Goal: Transaction & Acquisition: Purchase product/service

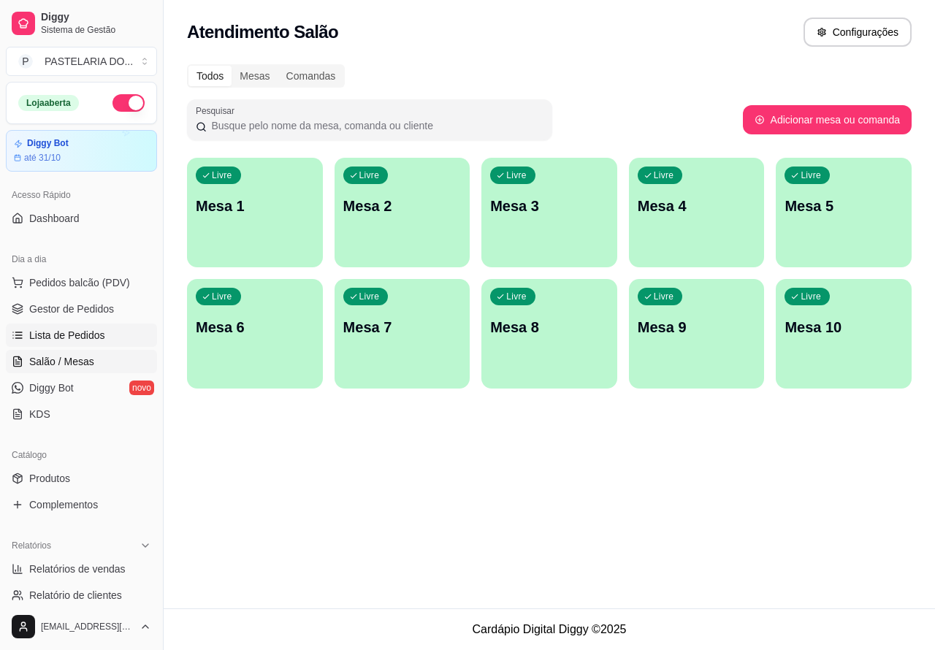
click at [91, 334] on span "Lista de Pedidos" at bounding box center [67, 335] width 76 height 15
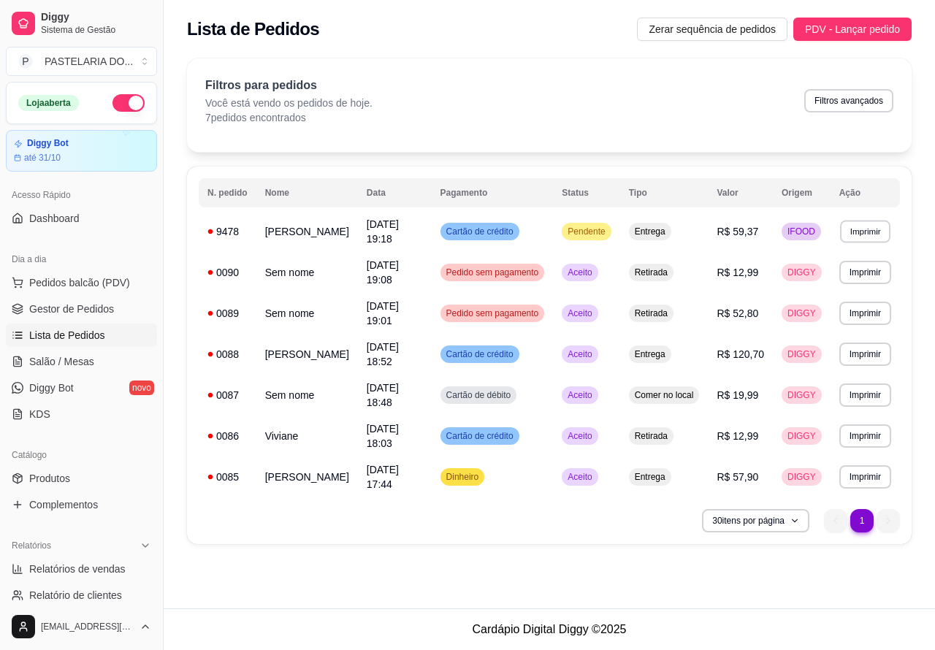
click at [863, 232] on button "Imprimir" at bounding box center [865, 231] width 50 height 23
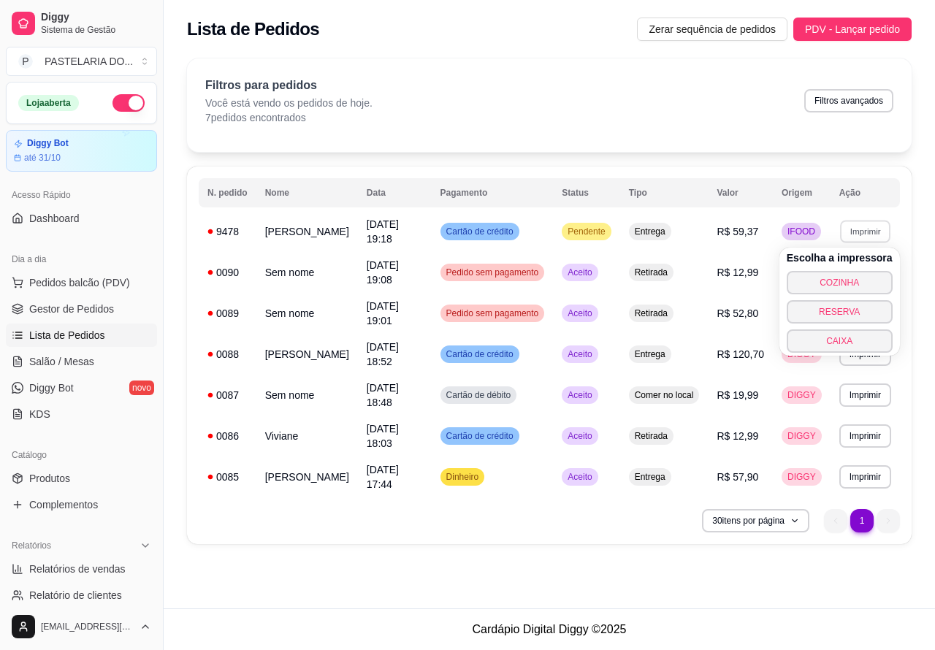
click at [856, 286] on button "COZINHA" at bounding box center [840, 282] width 106 height 23
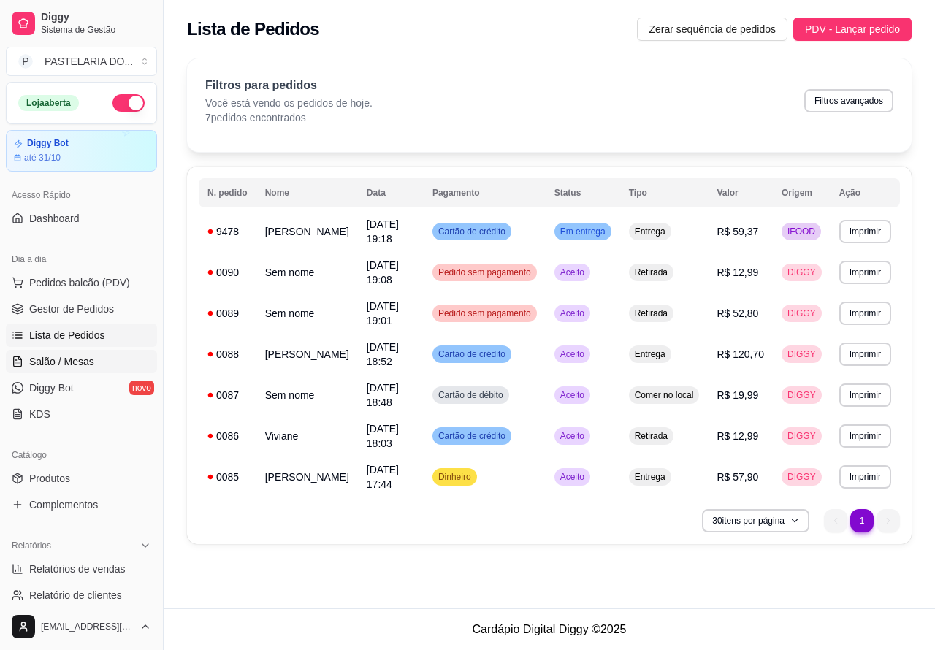
click at [99, 356] on link "Salão / Mesas" at bounding box center [81, 361] width 151 height 23
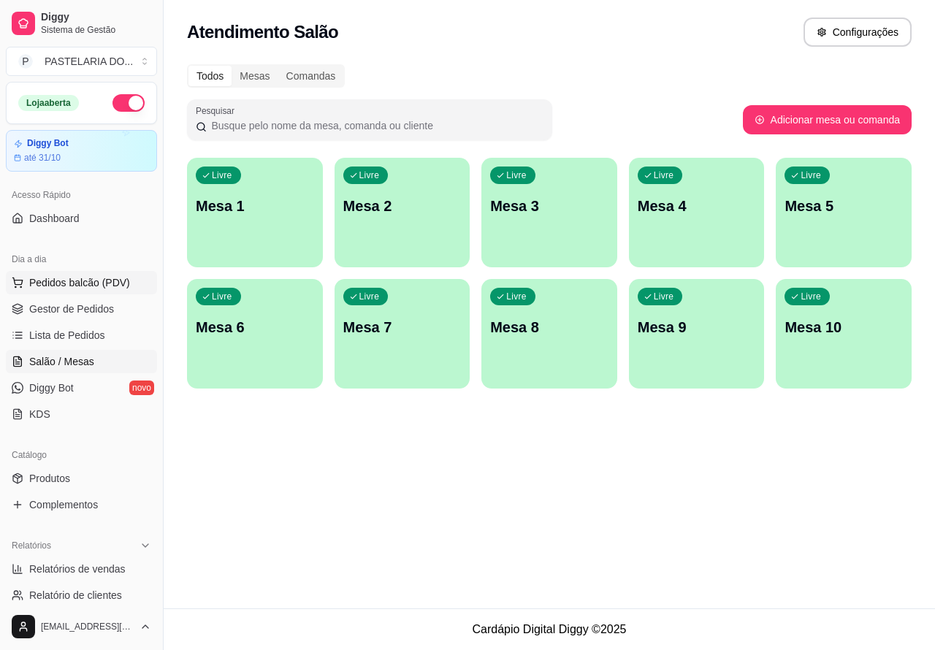
click at [107, 280] on span "Pedidos balcão (PDV)" at bounding box center [79, 282] width 101 height 15
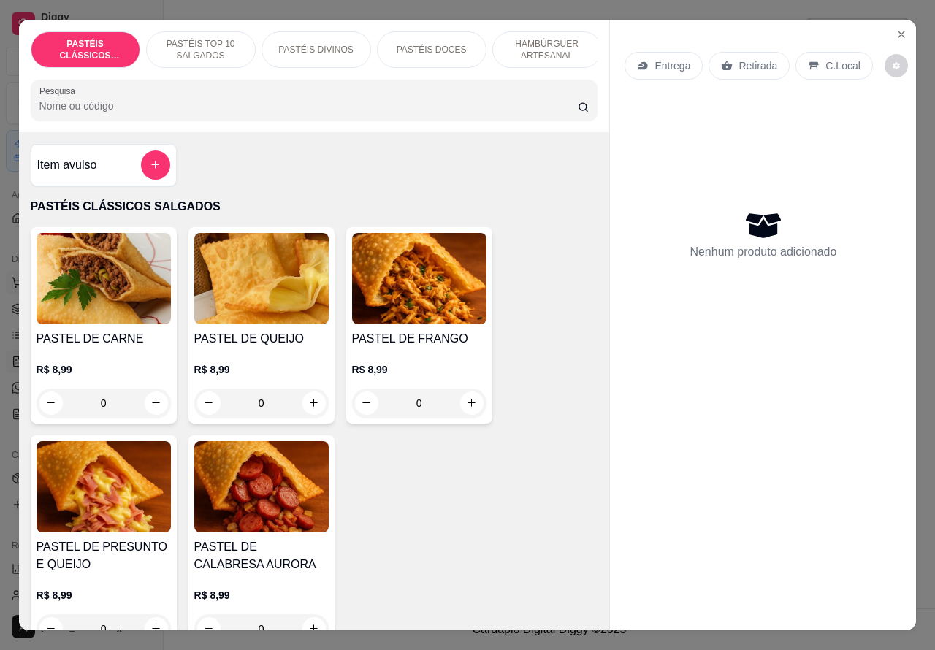
click at [150, 408] on icon "increase-product-quantity" at bounding box center [155, 402] width 11 height 11
type input "1"
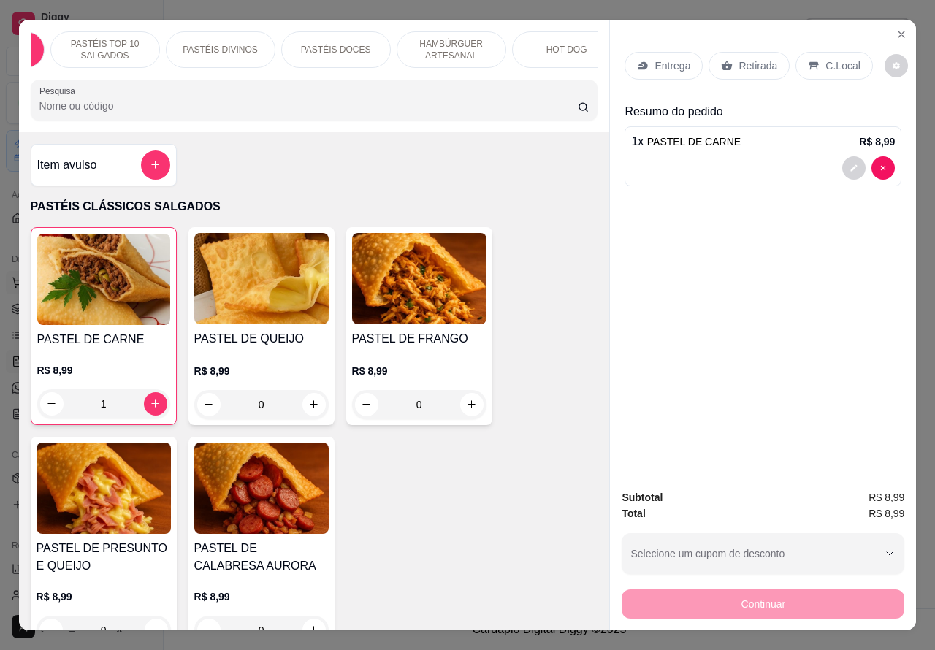
scroll to position [0, 92]
click at [902, 5] on div "PASTÉIS CLÁSSICOS SALGADOS PASTÉIS TOP 10 SALGADOS PASTÉIS DIVINOS PASTÉIS DOCE…" at bounding box center [467, 325] width 935 height 650
click at [478, 38] on p "HAMBÚRGUER ARTESANAL" at bounding box center [455, 49] width 85 height 23
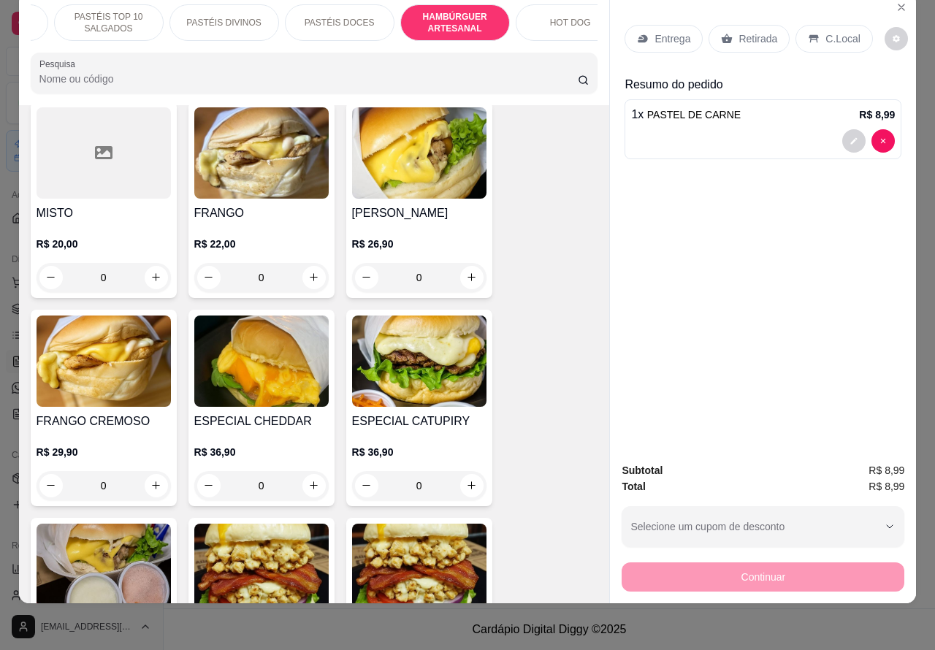
scroll to position [4086, 0]
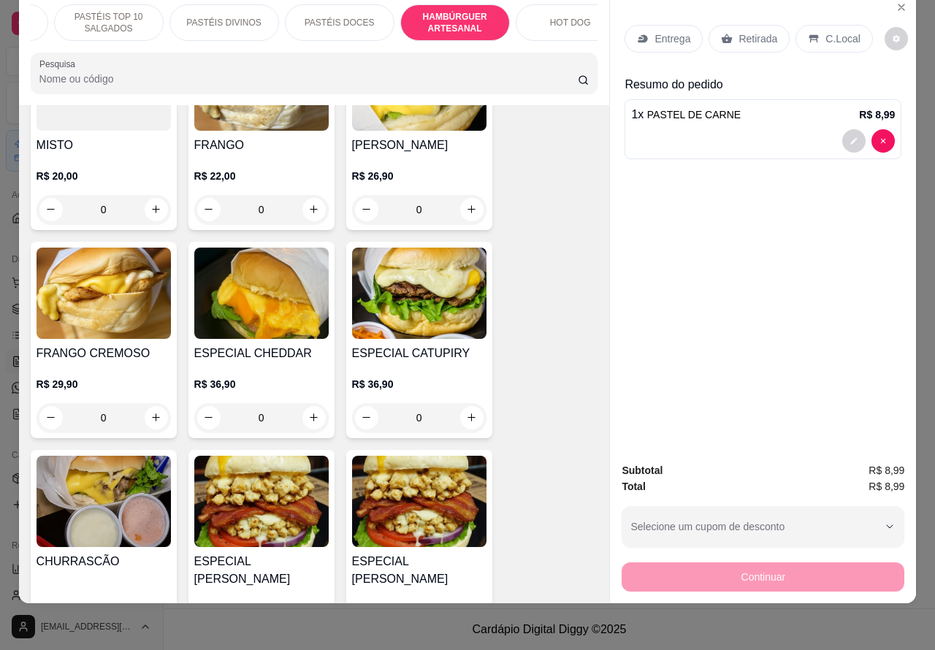
click at [475, 403] on div "0" at bounding box center [419, 417] width 134 height 29
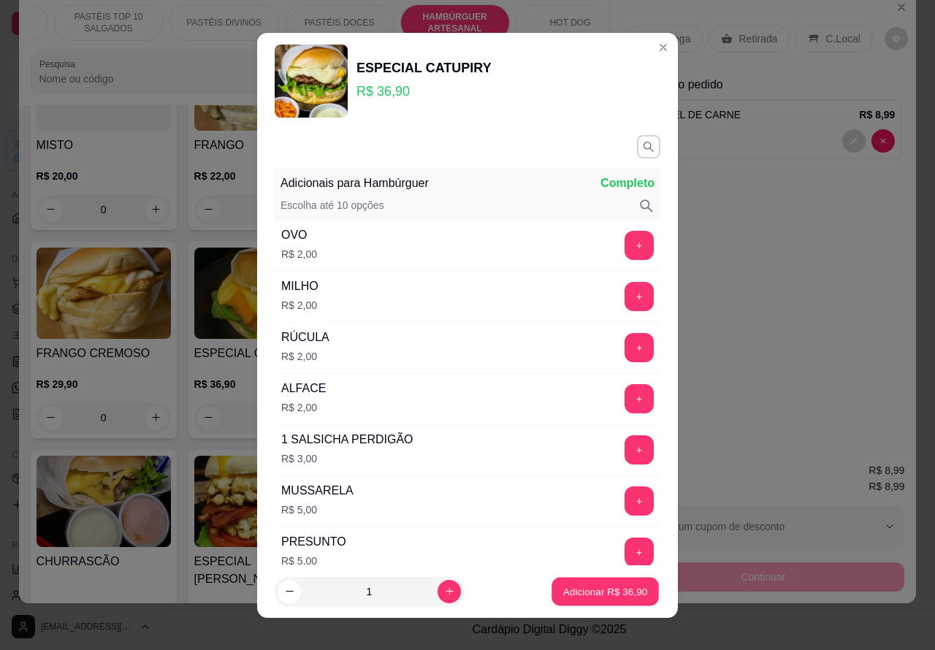
click at [575, 592] on p "Adicionar R$ 36,90" at bounding box center [605, 591] width 85 height 14
type input "1"
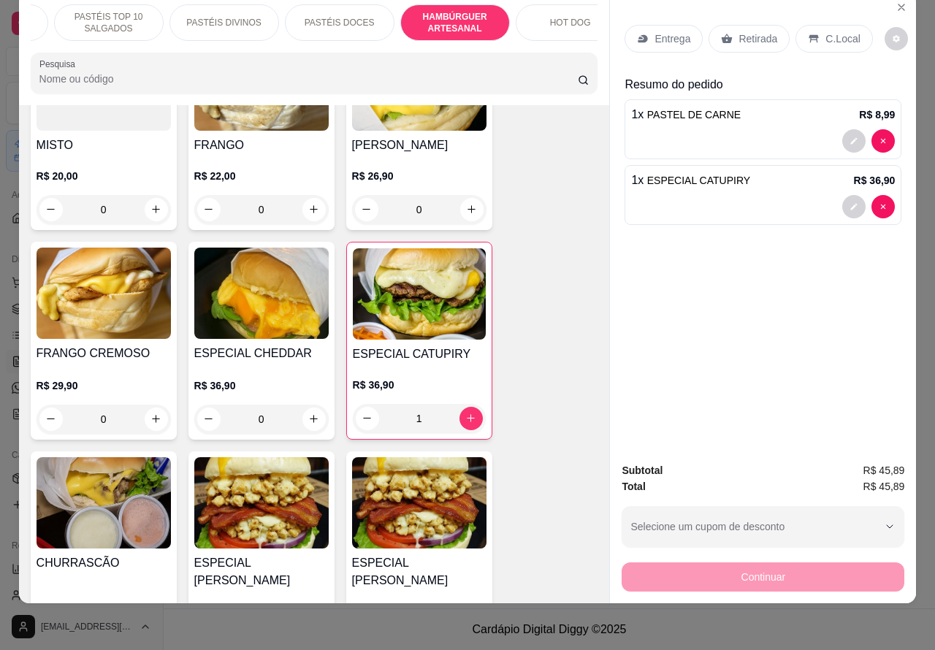
click at [742, 195] on div at bounding box center [763, 206] width 264 height 23
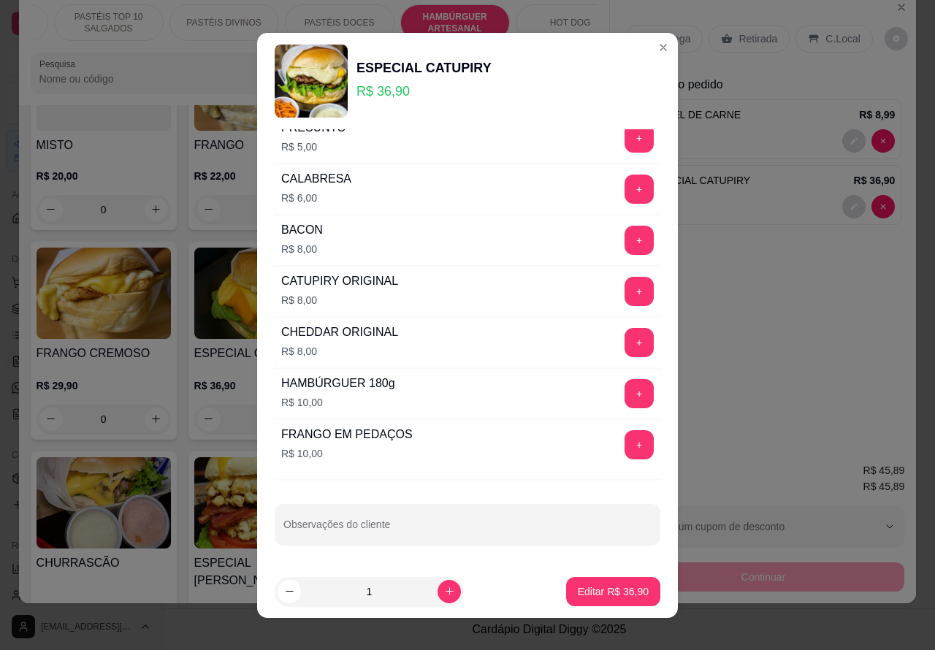
scroll to position [418, 0]
click at [391, 533] on input "Observações do cliente" at bounding box center [467, 530] width 368 height 15
type input """"""""CORTADO AO MEIOO""""""""
click at [586, 594] on p "Editar R$ 36,90" at bounding box center [612, 591] width 69 height 14
type input "0"
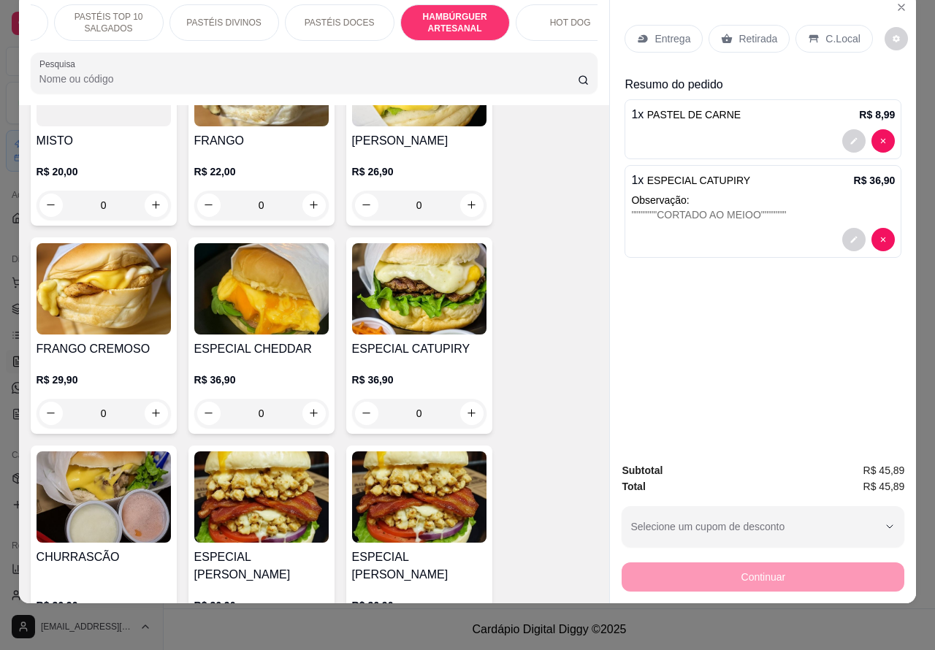
scroll to position [4064, 0]
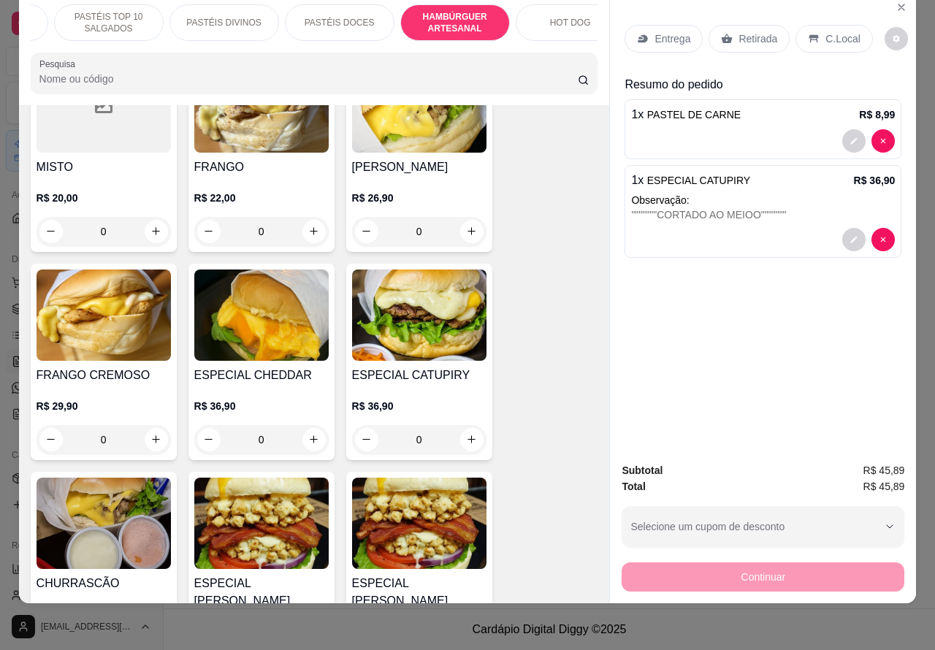
click at [114, 312] on img at bounding box center [104, 314] width 134 height 91
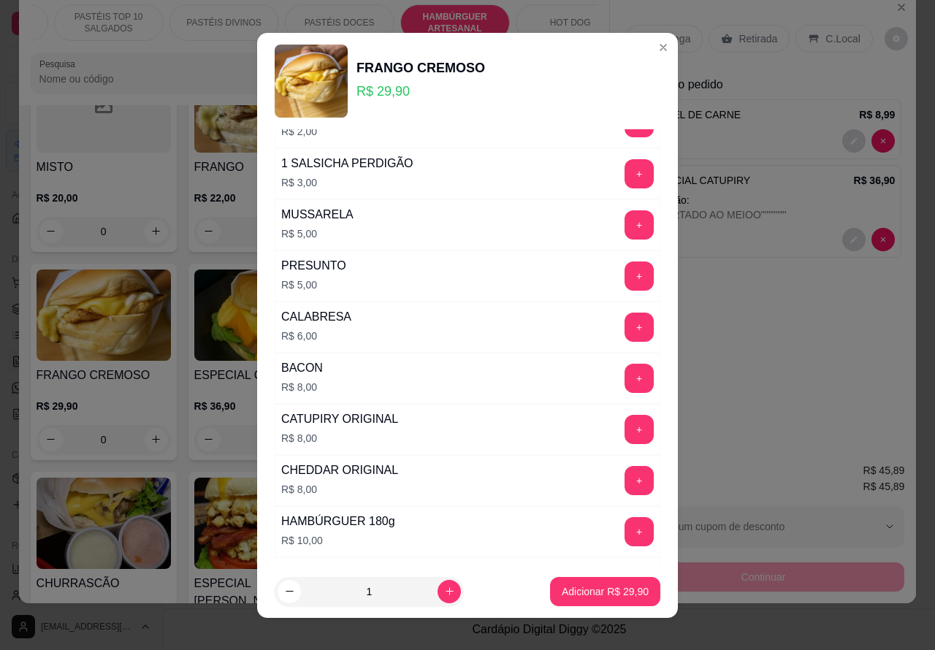
scroll to position [418, 0]
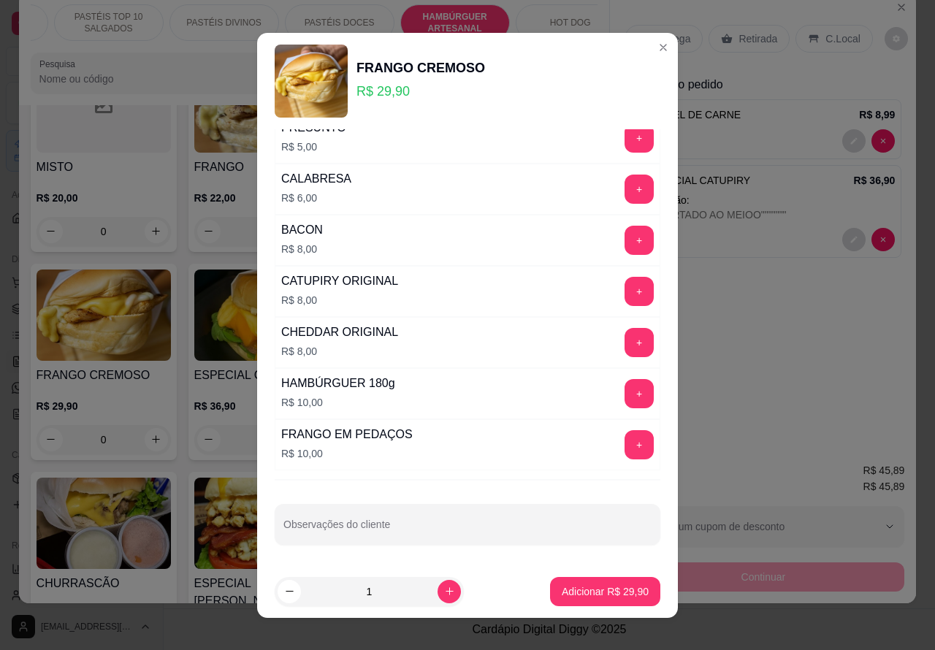
click at [440, 531] on input "Observações do cliente" at bounding box center [467, 530] width 368 height 15
type input """""""""CORTAR AO MEIOO'''''''''''"
click at [583, 595] on p "Adicionar R$ 29,90" at bounding box center [605, 591] width 85 height 14
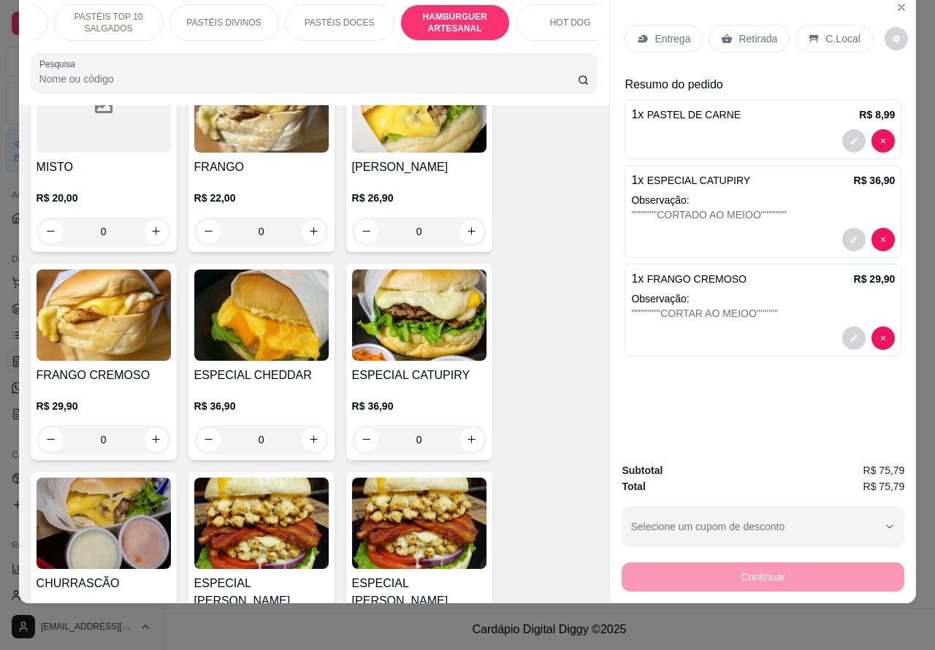
click at [678, 34] on div "Entrega" at bounding box center [663, 39] width 78 height 28
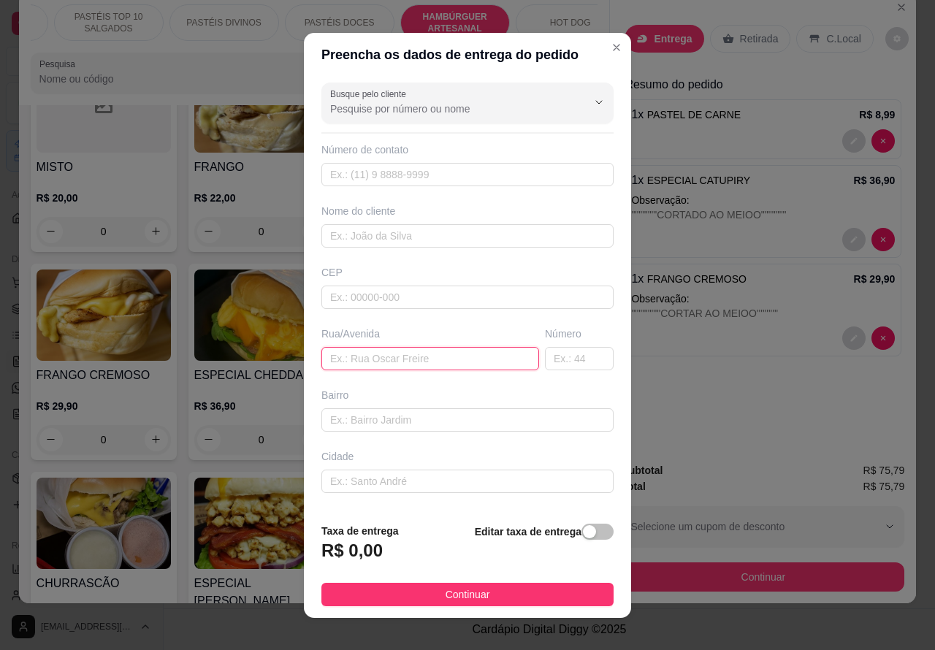
click at [391, 353] on input "text" at bounding box center [430, 358] width 218 height 23
type input "A"
type input "B"
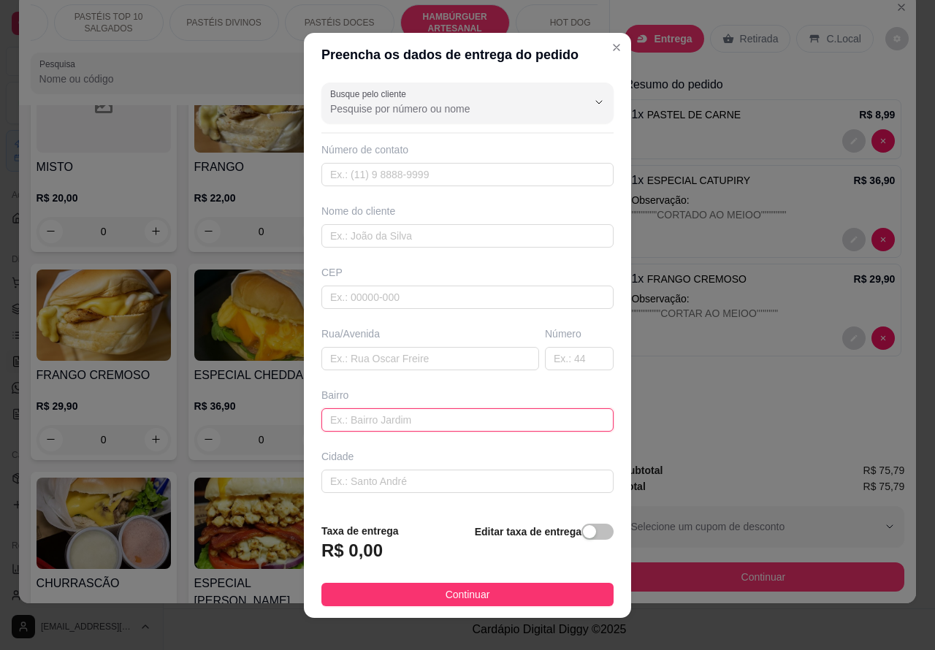
click at [369, 425] on input "text" at bounding box center [467, 419] width 292 height 23
type input "PREDIOS"
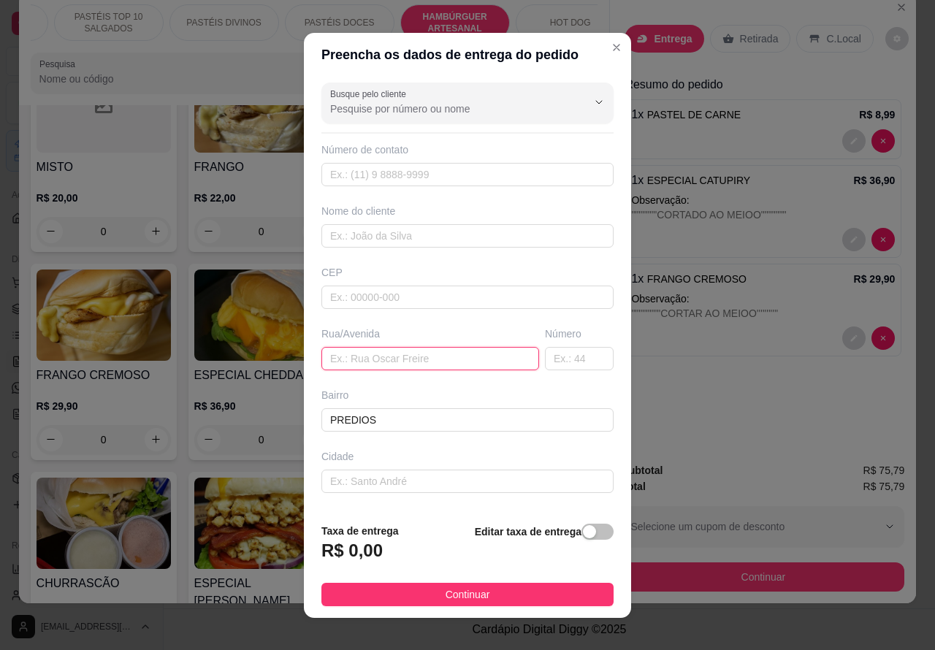
click at [362, 356] on input "text" at bounding box center [430, 358] width 218 height 23
type input "BLOCO C AP 34"
click at [583, 528] on div "button" at bounding box center [589, 531] width 13 height 13
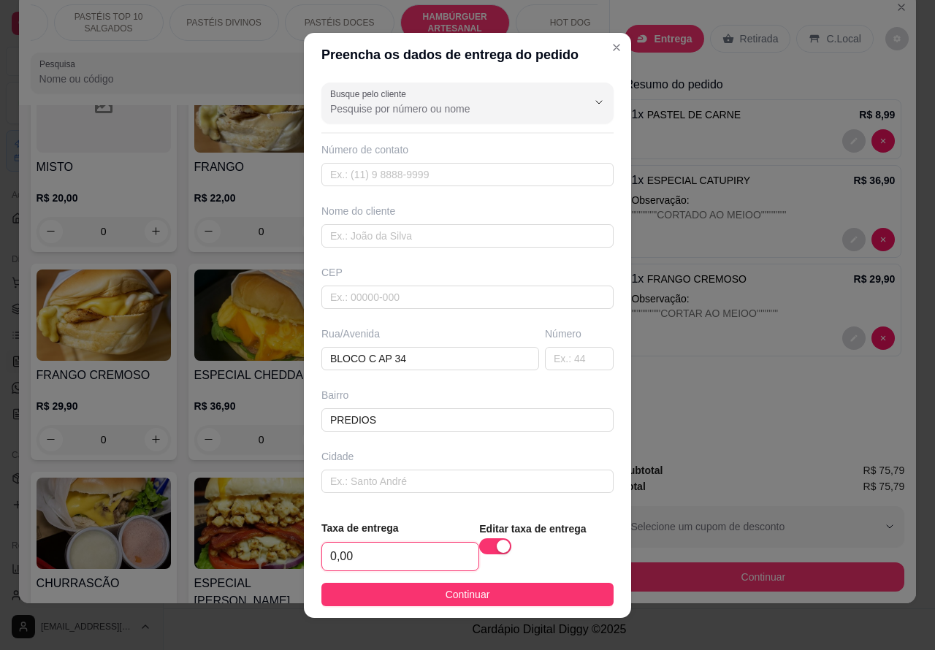
click at [331, 555] on input "0,00" at bounding box center [400, 557] width 156 height 28
click at [331, 552] on input "0,00" at bounding box center [400, 557] width 156 height 28
type input "1,00"
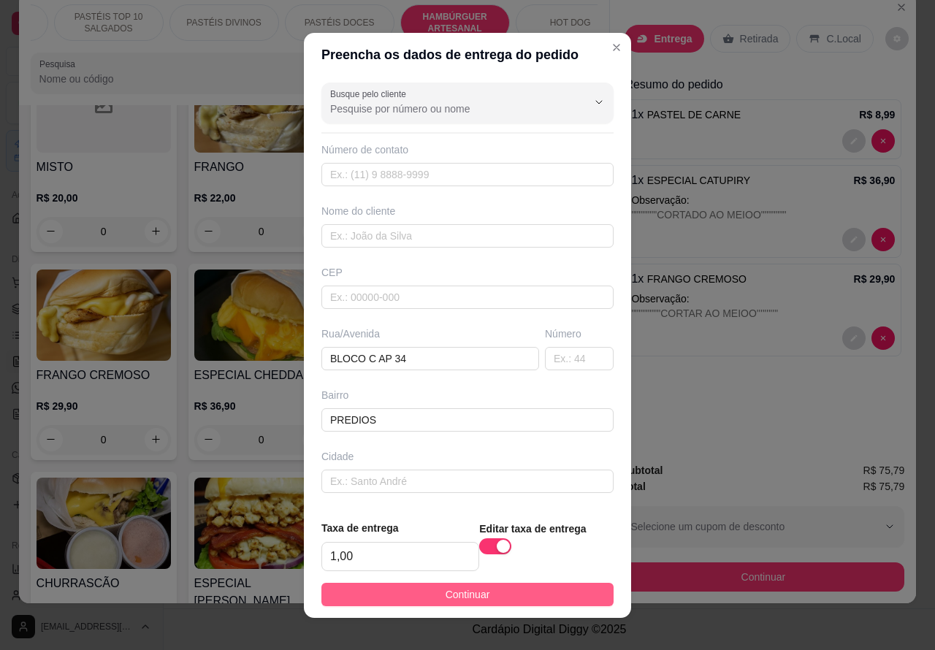
click at [545, 584] on button "Continuar" at bounding box center [467, 594] width 292 height 23
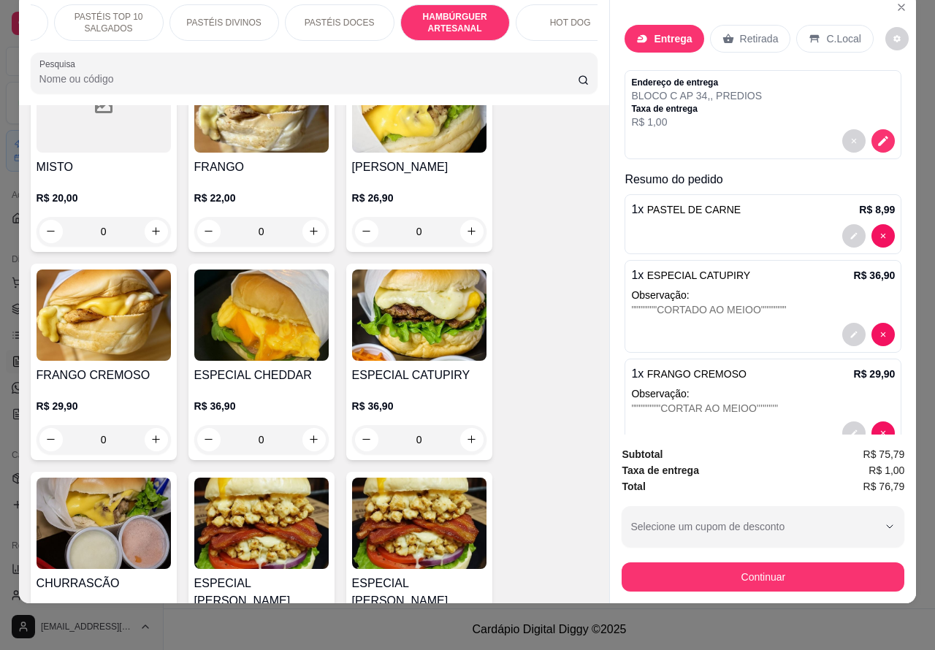
scroll to position [0, 0]
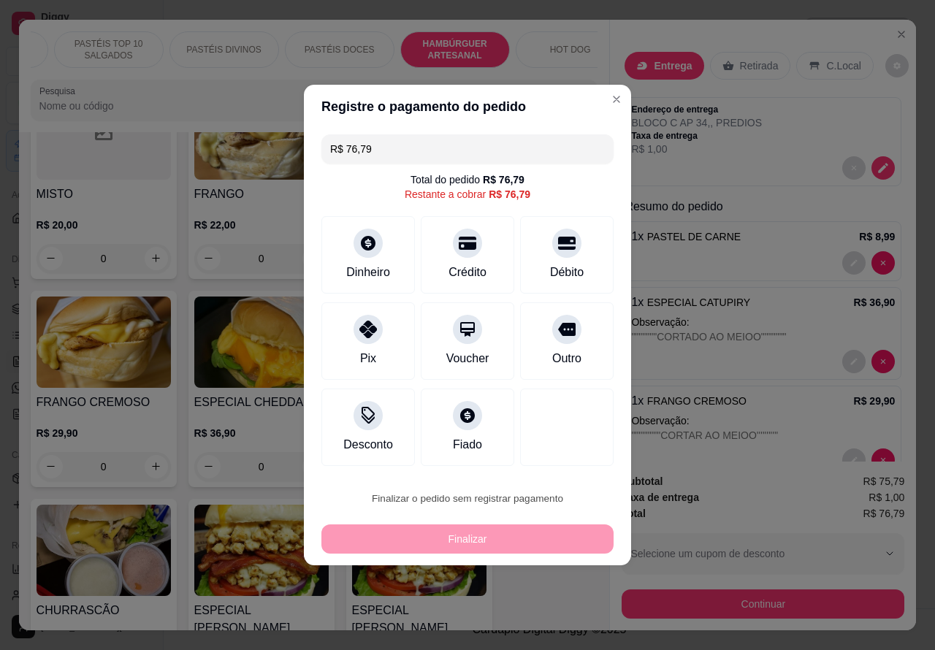
click at [570, 448] on button "Confirmar" at bounding box center [554, 457] width 52 height 22
type input "0"
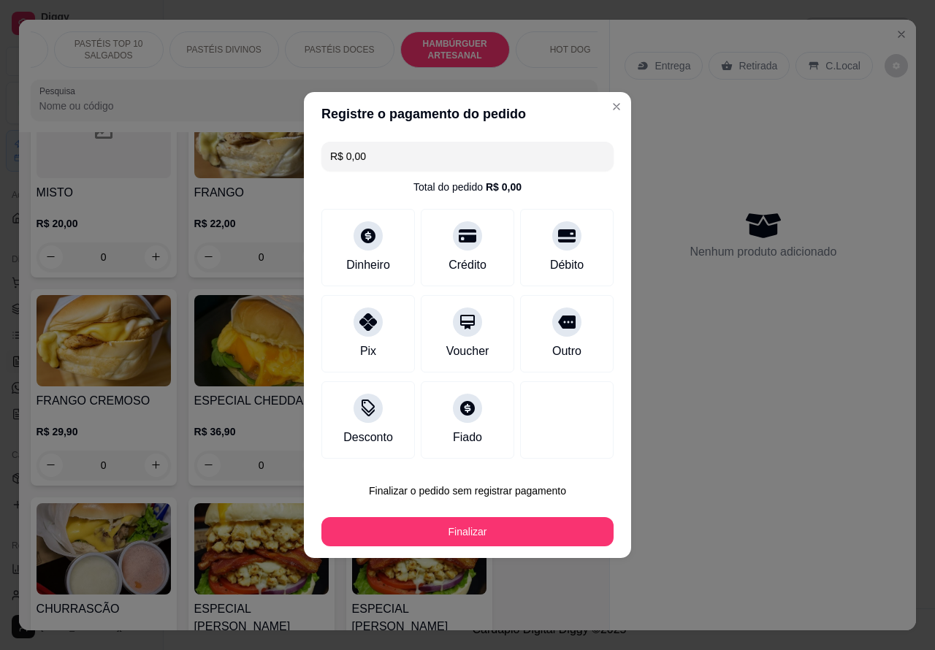
type input "R$ 0,00"
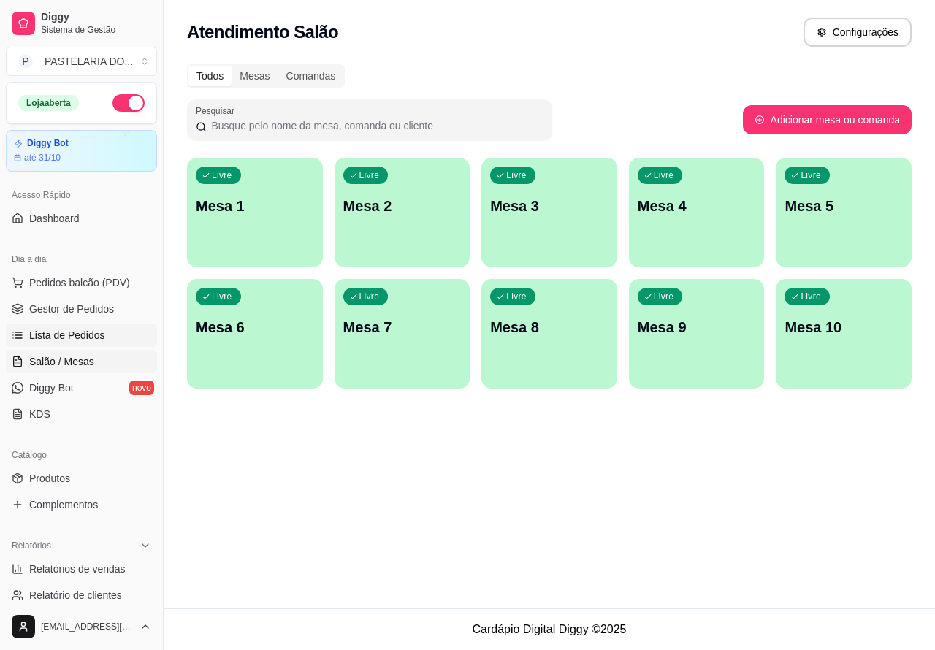
click at [96, 343] on link "Lista de Pedidos" at bounding box center [81, 335] width 151 height 23
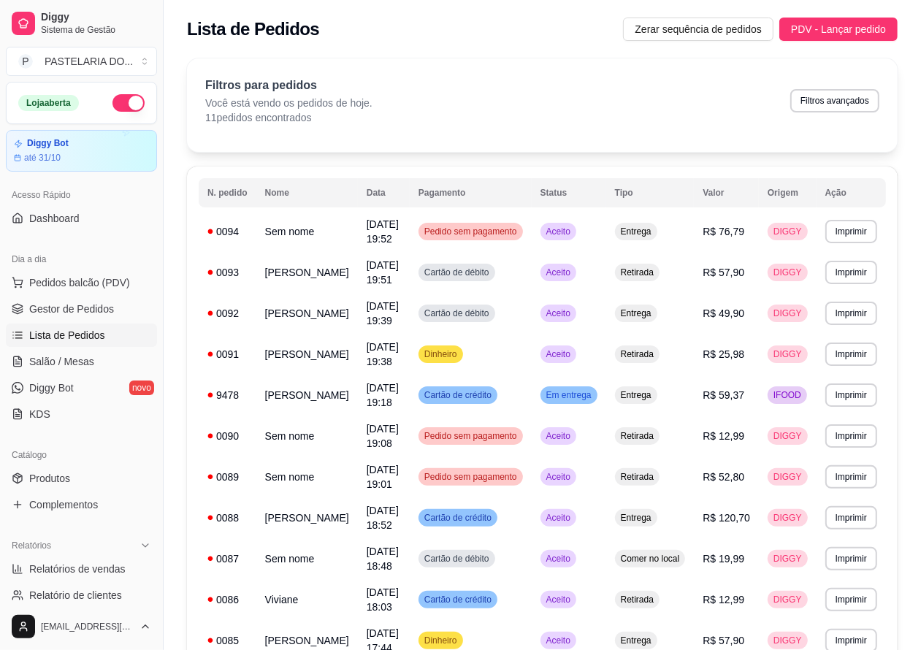
click at [852, 234] on button "Imprimir" at bounding box center [851, 231] width 52 height 23
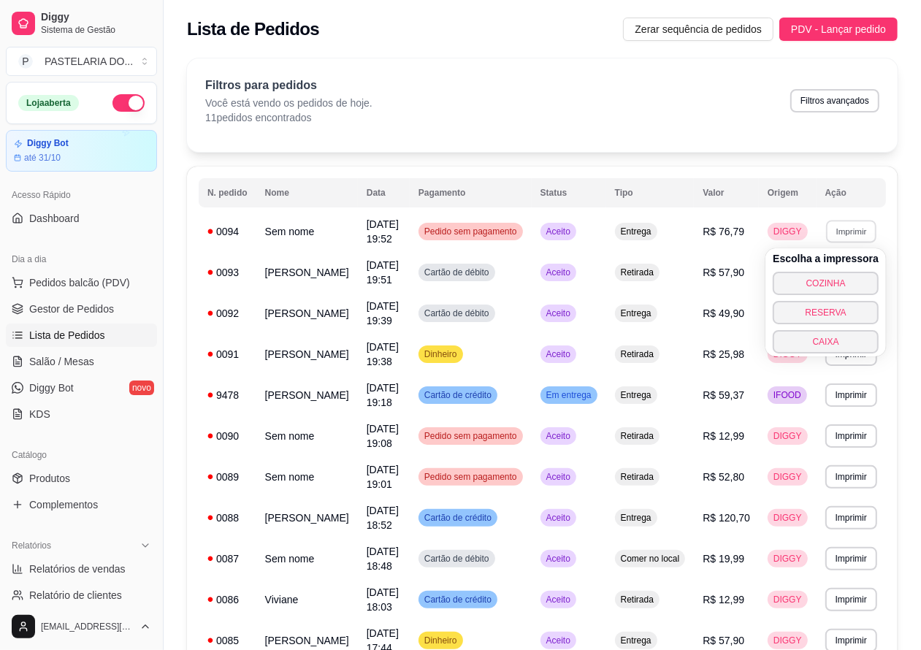
click at [822, 283] on button "COZINHA" at bounding box center [826, 283] width 106 height 23
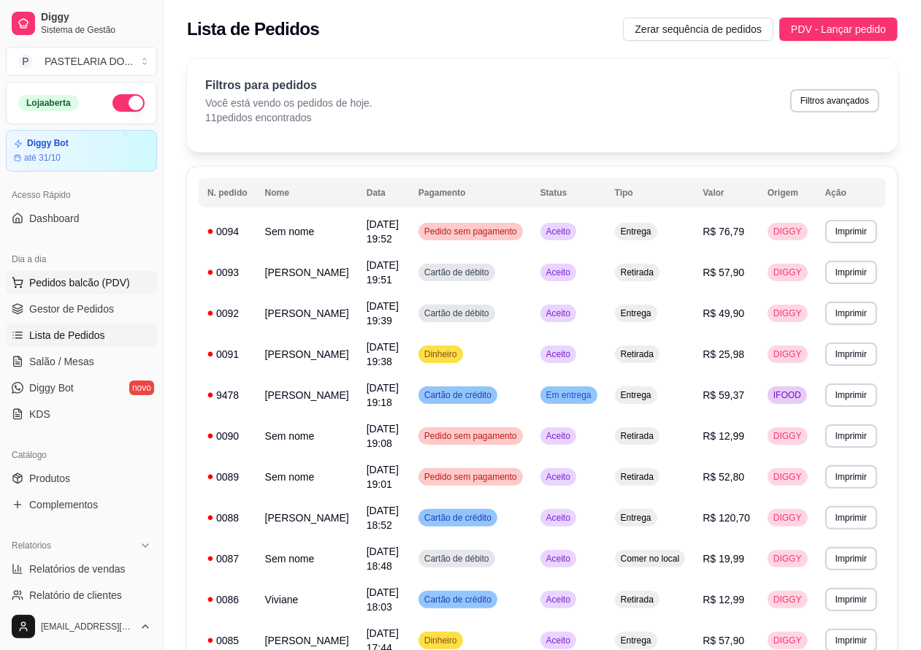
click at [110, 280] on span "Pedidos balcão (PDV)" at bounding box center [79, 282] width 101 height 15
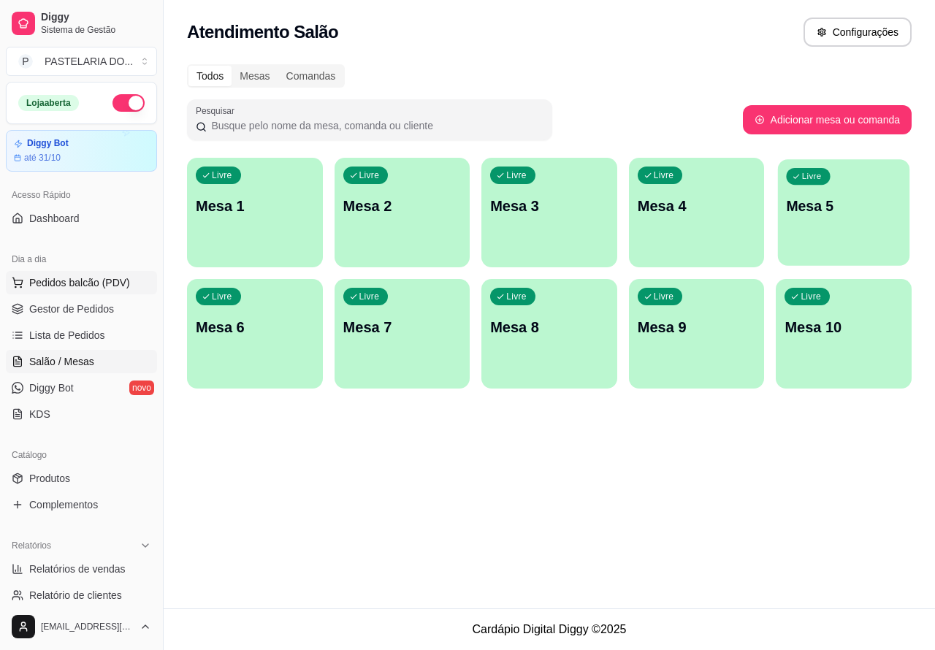
click at [811, 232] on div "Livre Mesa 5" at bounding box center [843, 203] width 131 height 89
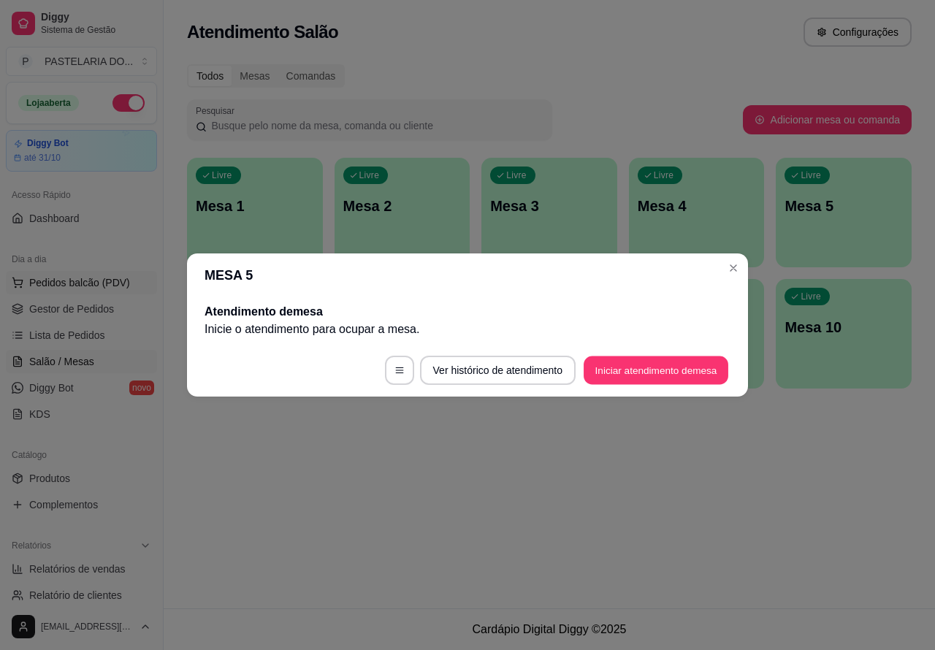
click at [622, 376] on button "Iniciar atendimento de mesa" at bounding box center [656, 370] width 145 height 28
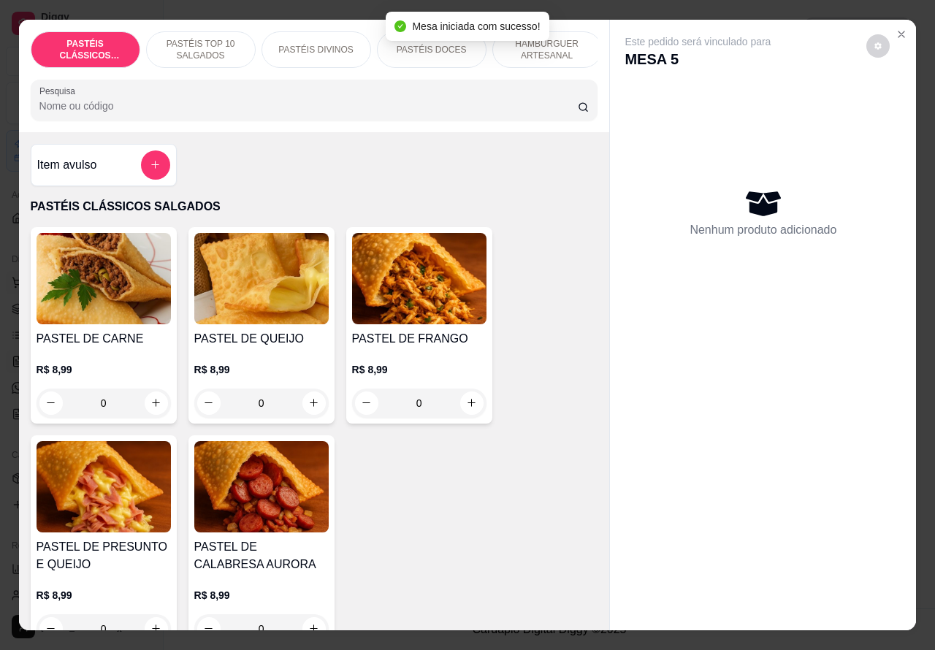
click at [154, 414] on button "increase-product-quantity" at bounding box center [156, 402] width 23 height 23
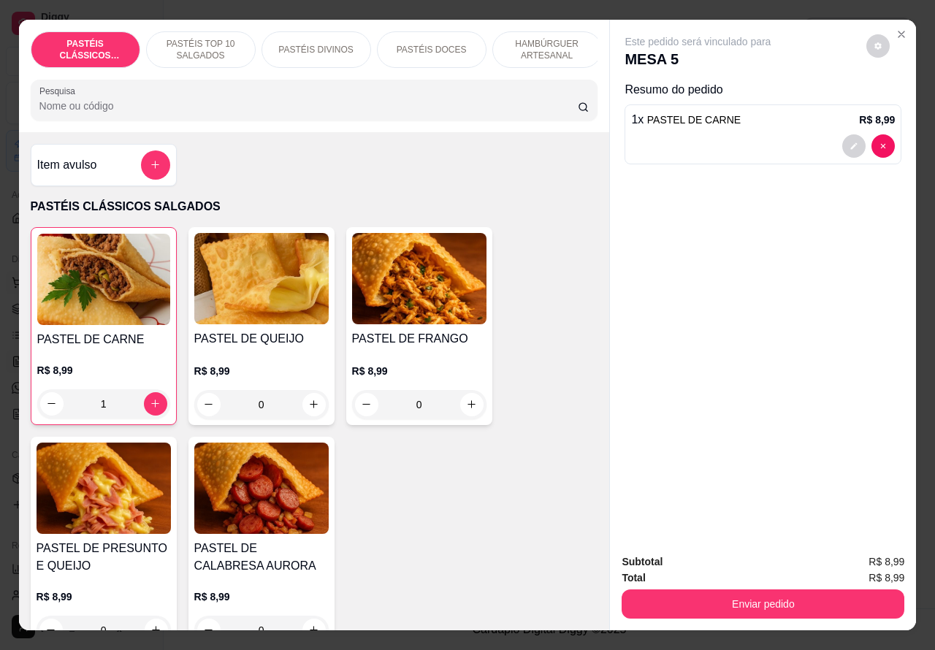
click at [150, 409] on icon "increase-product-quantity" at bounding box center [155, 403] width 11 height 11
type input "2"
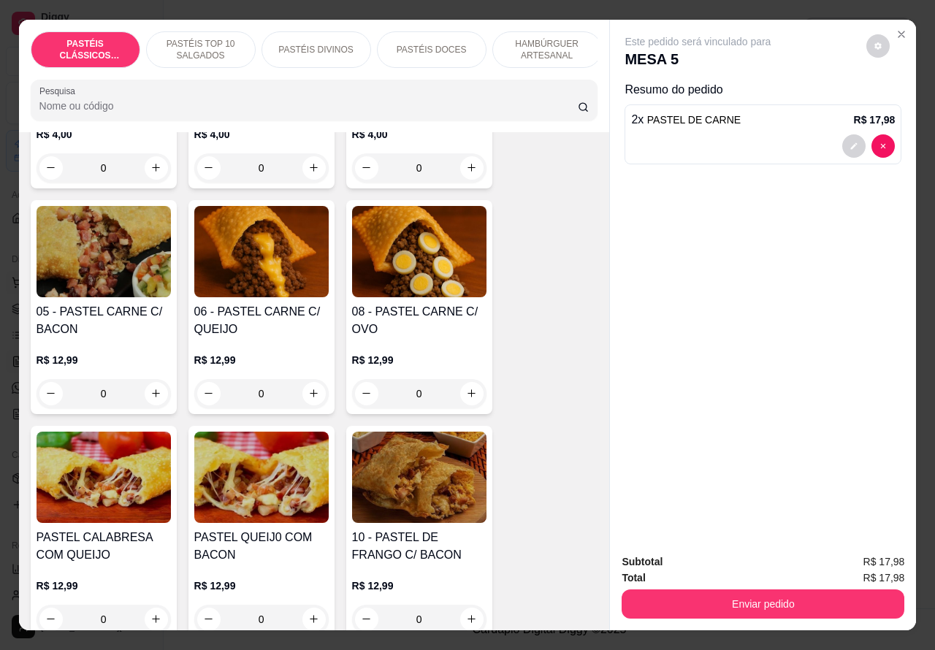
scroll to position [944, 0]
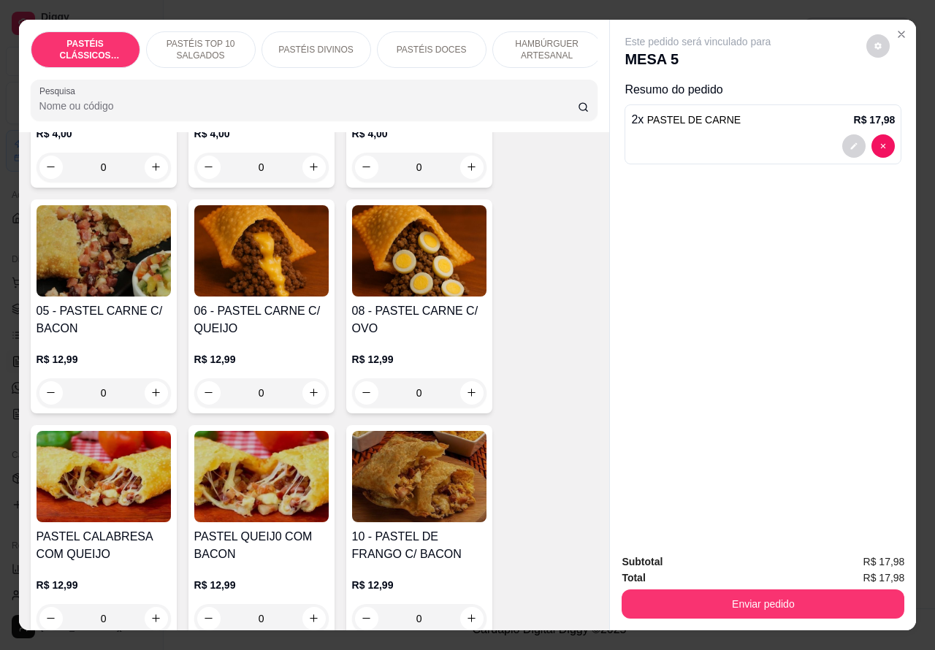
click at [456, 395] on div "0" at bounding box center [419, 392] width 134 height 29
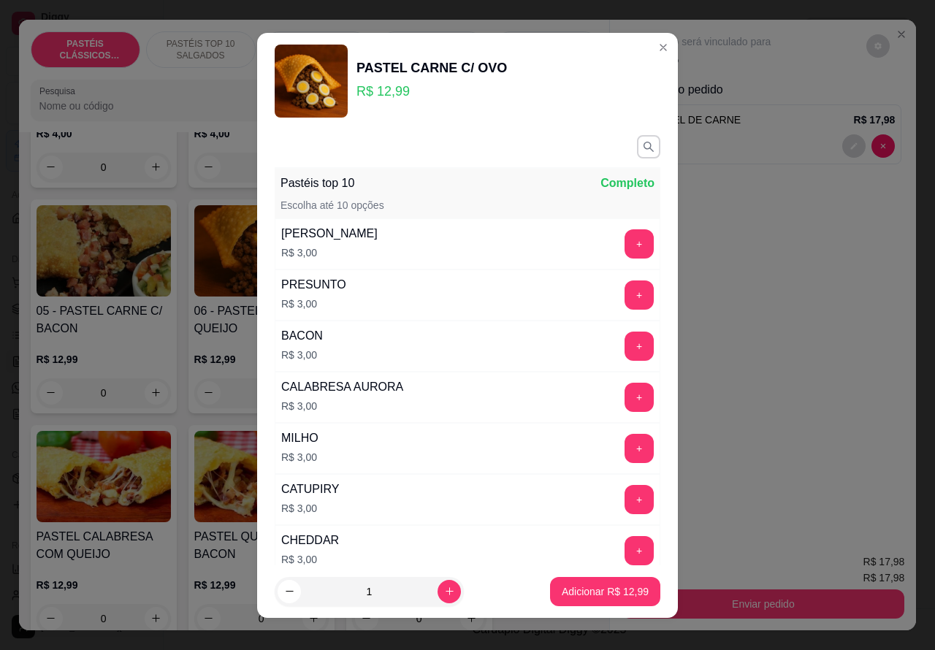
click at [444, 590] on icon "increase-product-quantity" at bounding box center [449, 591] width 11 height 11
type input "2"
click at [573, 597] on p "Adicionar R$ 25,98" at bounding box center [605, 591] width 85 height 14
type input "2"
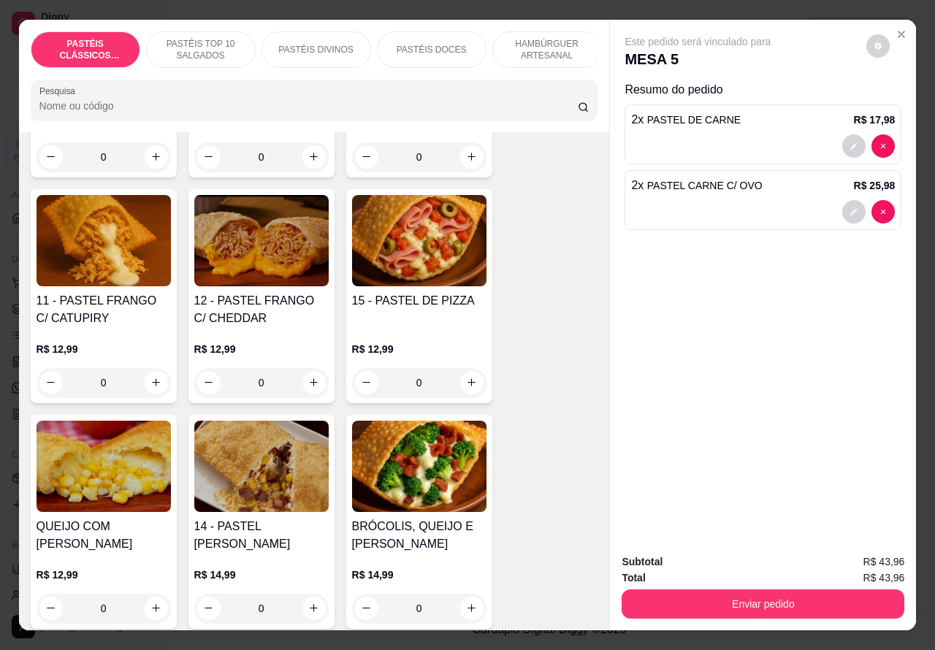
scroll to position [1413, 0]
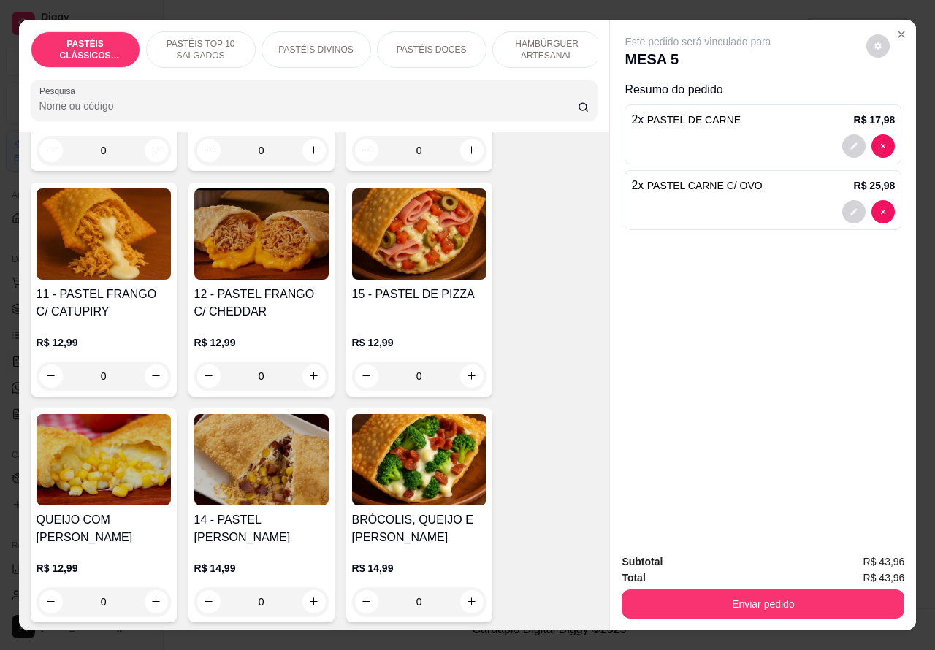
click at [465, 380] on div "0" at bounding box center [419, 376] width 134 height 29
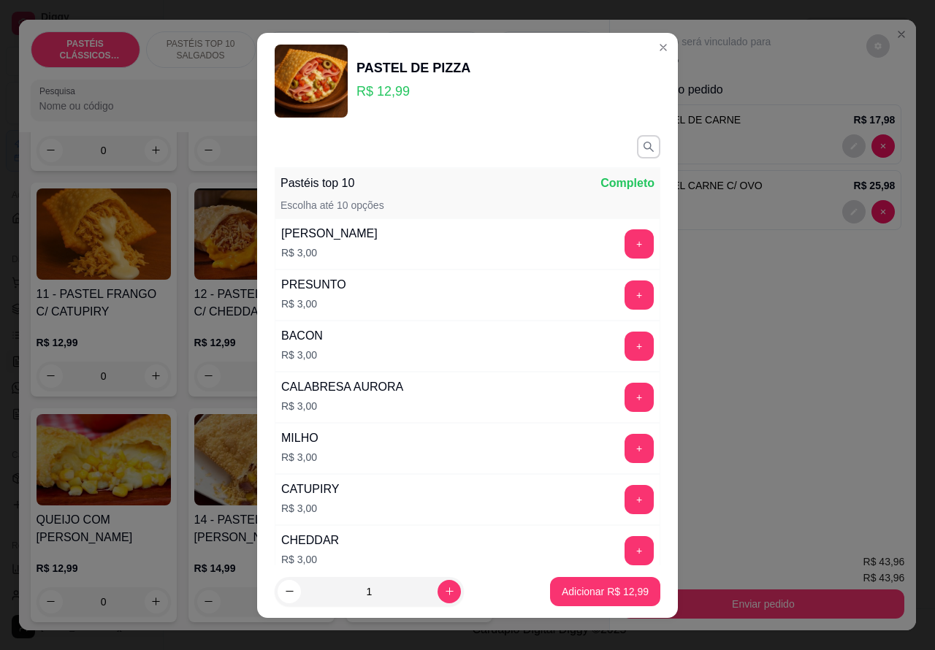
click at [573, 597] on p "Adicionar R$ 12,99" at bounding box center [605, 591] width 87 height 15
type input "1"
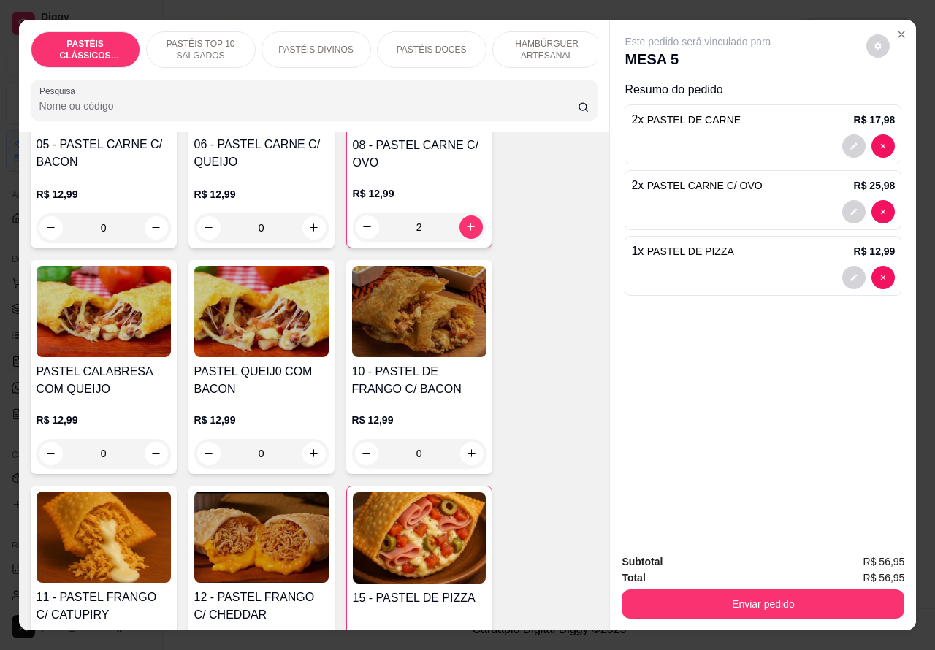
scroll to position [1109, 0]
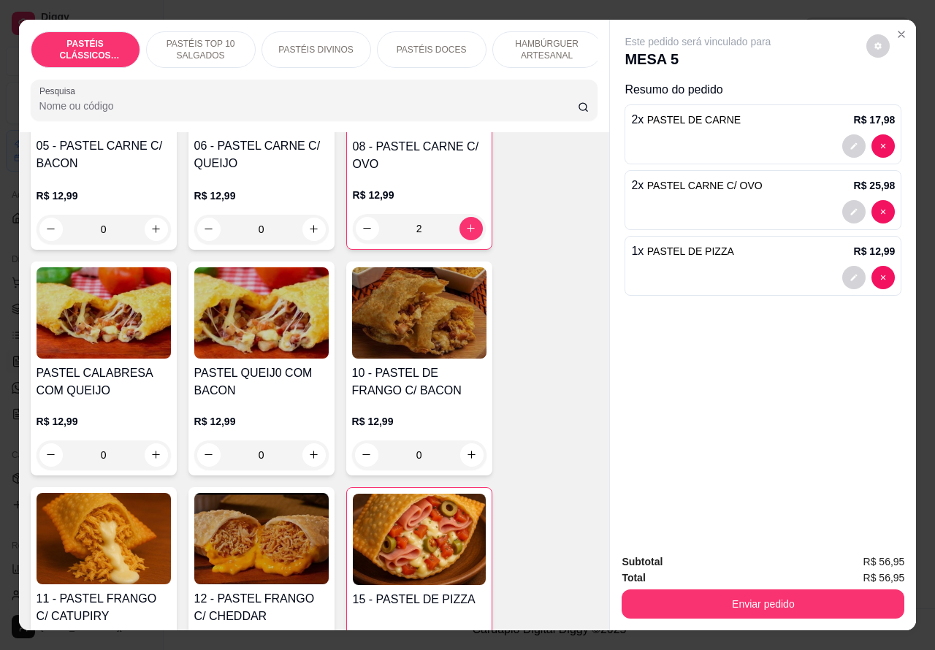
click at [733, 593] on button "Enviar pedido" at bounding box center [763, 603] width 283 height 29
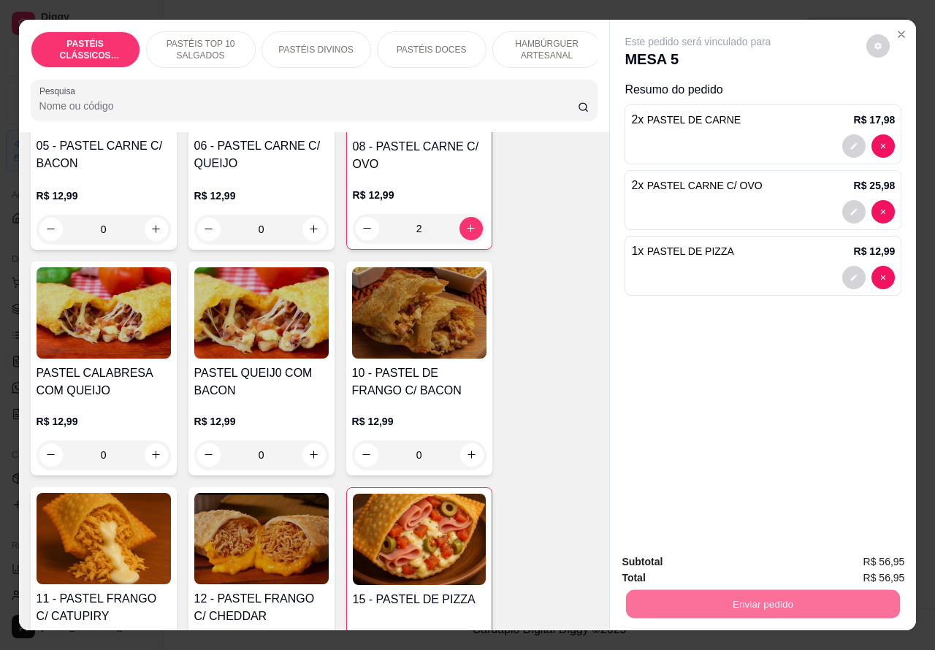
click at [852, 562] on button "Enviar pedido" at bounding box center [865, 562] width 83 height 28
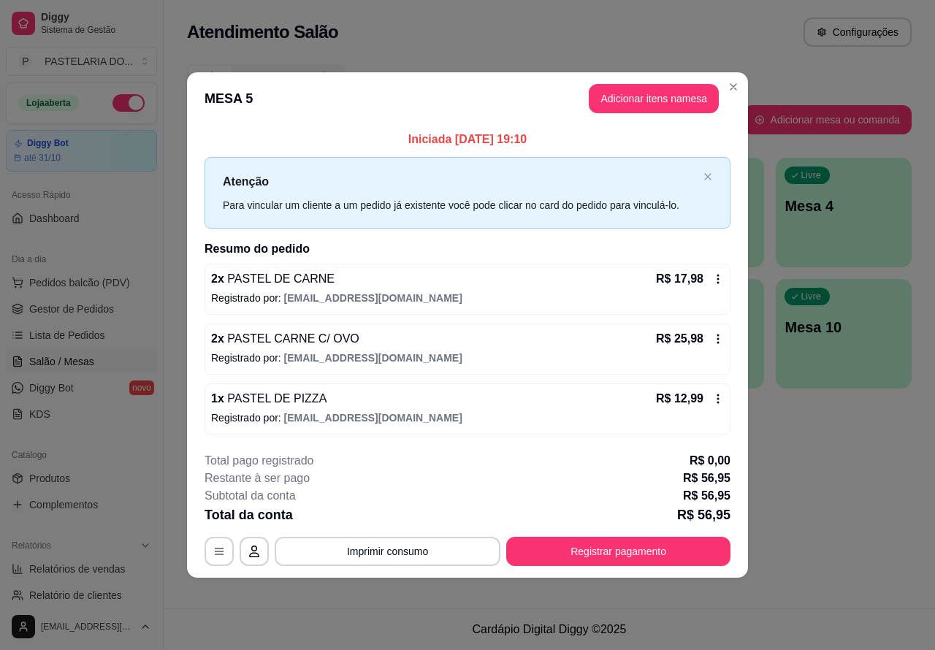
click at [848, 473] on div "Atendimento Salão Configurações Todos Mesas Comandas Pesquisar Adicionar mesa o…" at bounding box center [549, 304] width 771 height 608
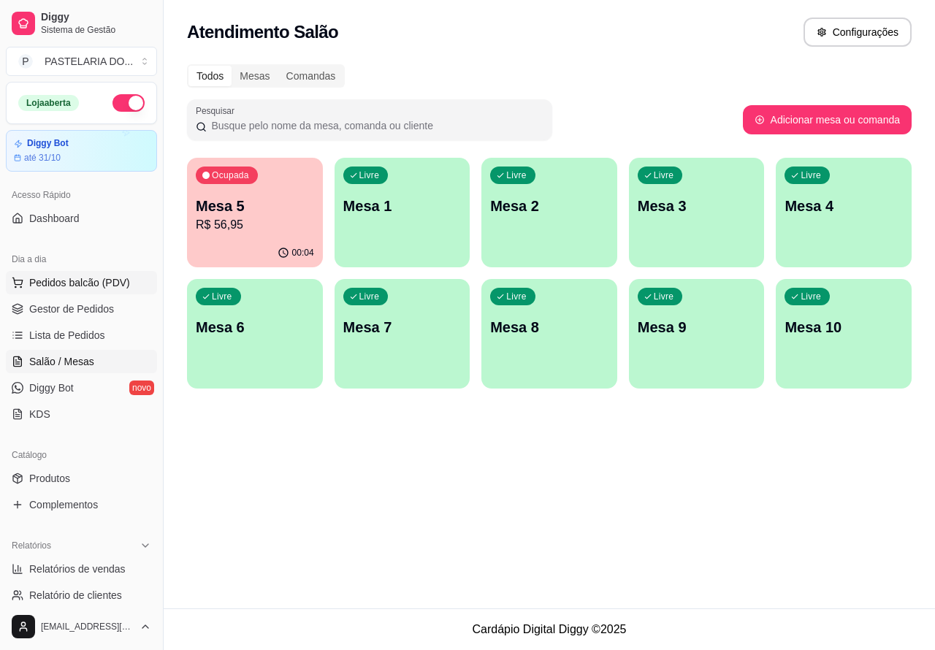
click at [40, 275] on span "Pedidos balcão (PDV)" at bounding box center [79, 282] width 101 height 15
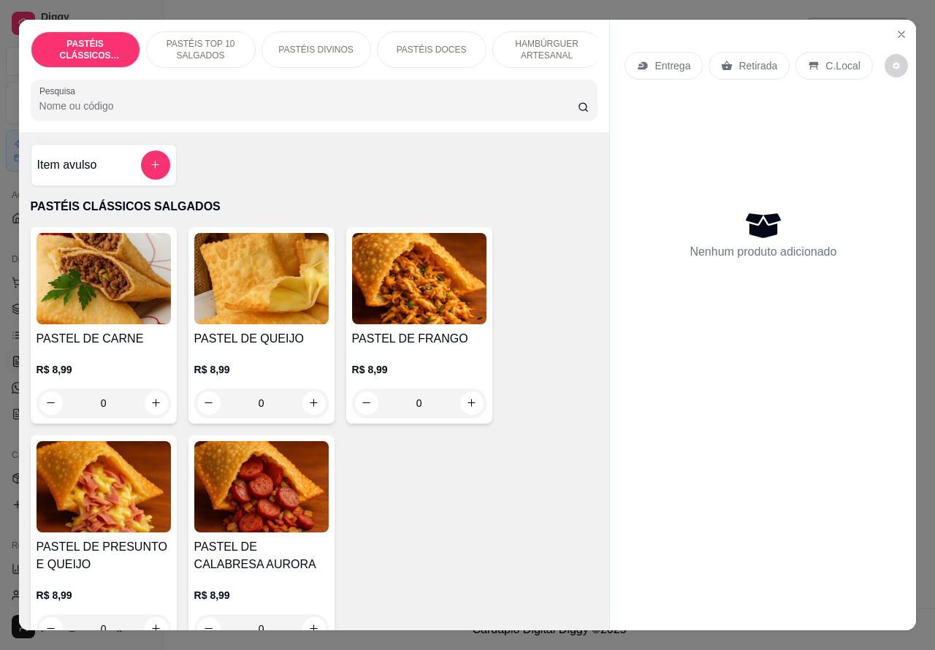
click at [673, 58] on p "Entrega" at bounding box center [672, 65] width 36 height 15
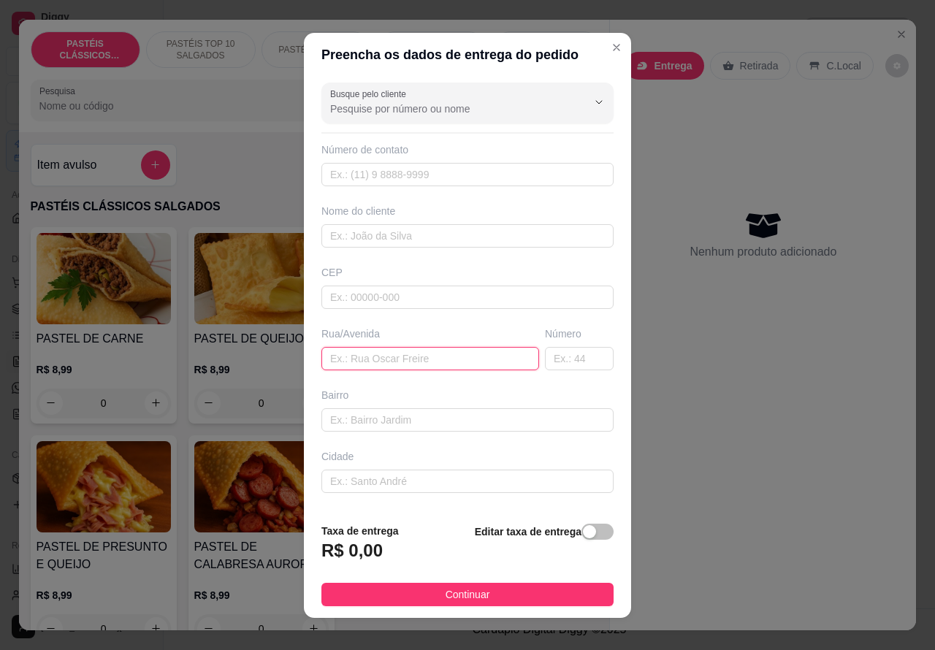
paste input "[STREET_ADDRESS][PERSON_NAME]"
type input "[STREET_ADDRESS][PERSON_NAME]"
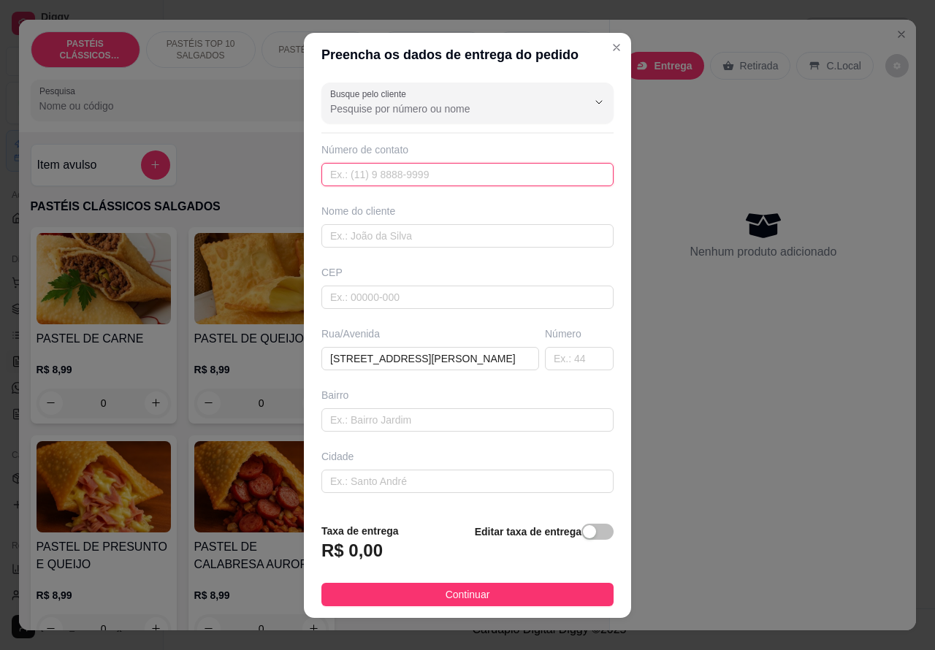
paste input "[PHONE_NUMBER]"
type input "[PHONE_NUMBER]"
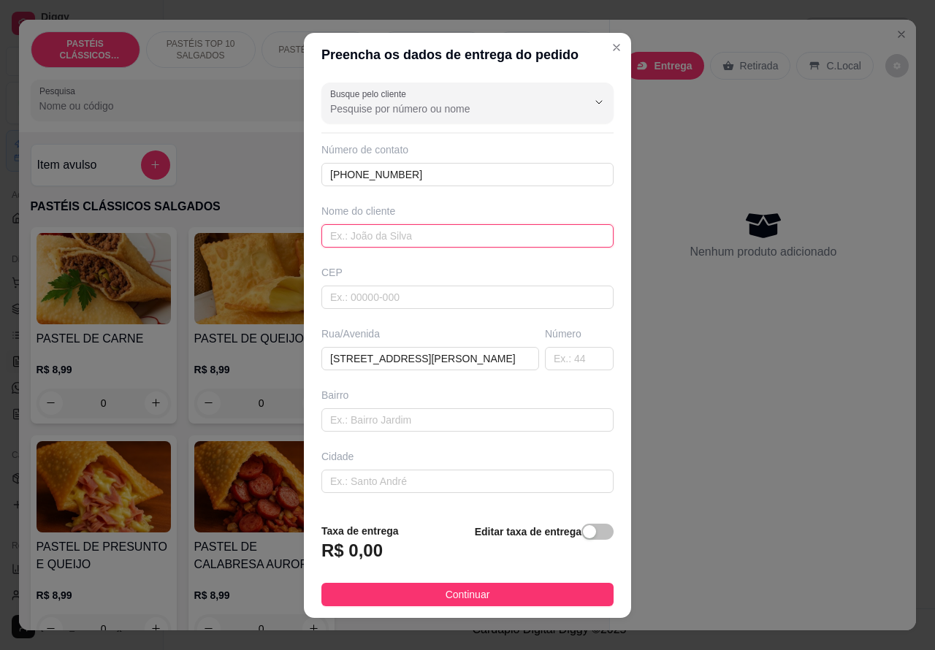
click at [359, 224] on input "text" at bounding box center [467, 235] width 292 height 23
type input "j"
type input "JÉ"
click at [583, 537] on div "button" at bounding box center [589, 531] width 13 height 13
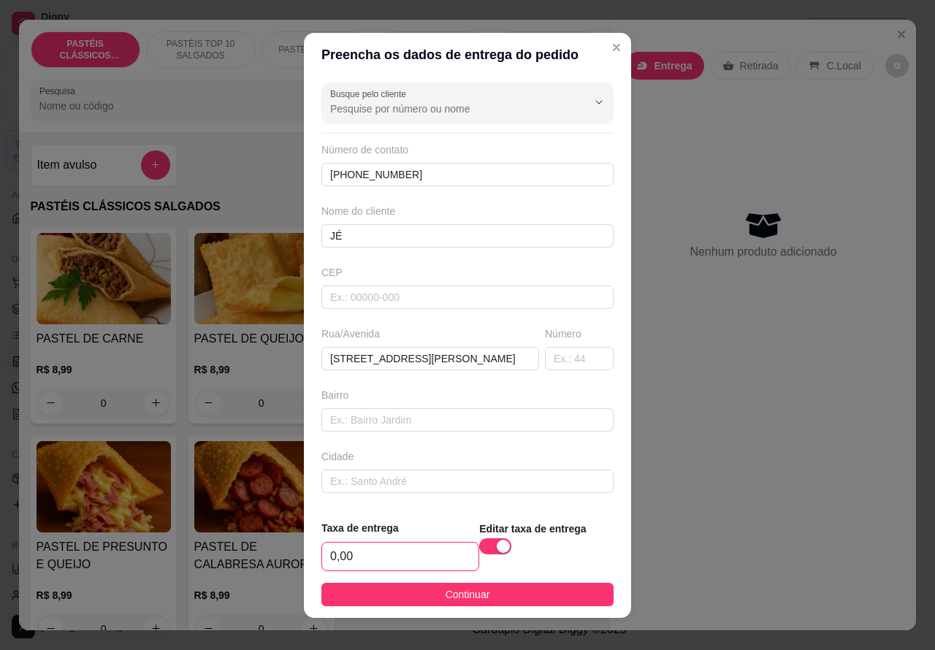
click at [326, 549] on input "0,00" at bounding box center [400, 557] width 156 height 28
type input "1,00"
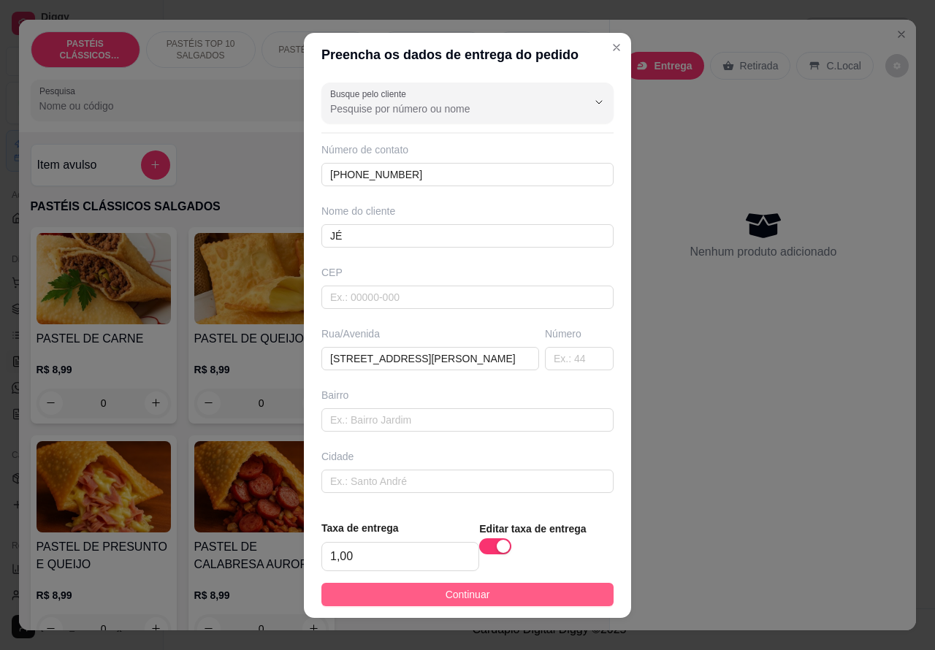
click at [519, 592] on button "Continuar" at bounding box center [467, 594] width 292 height 23
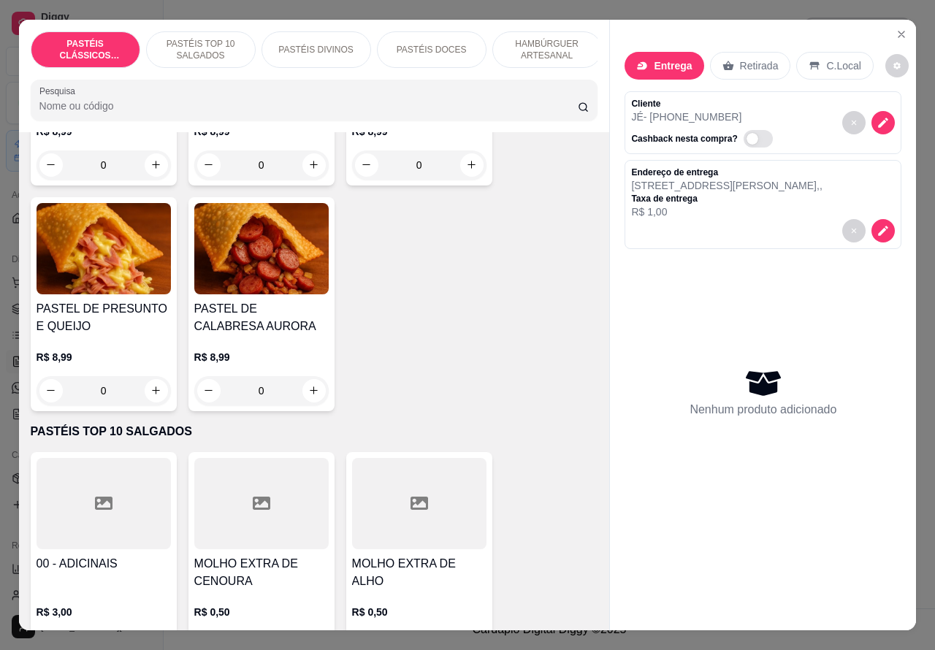
scroll to position [240, 0]
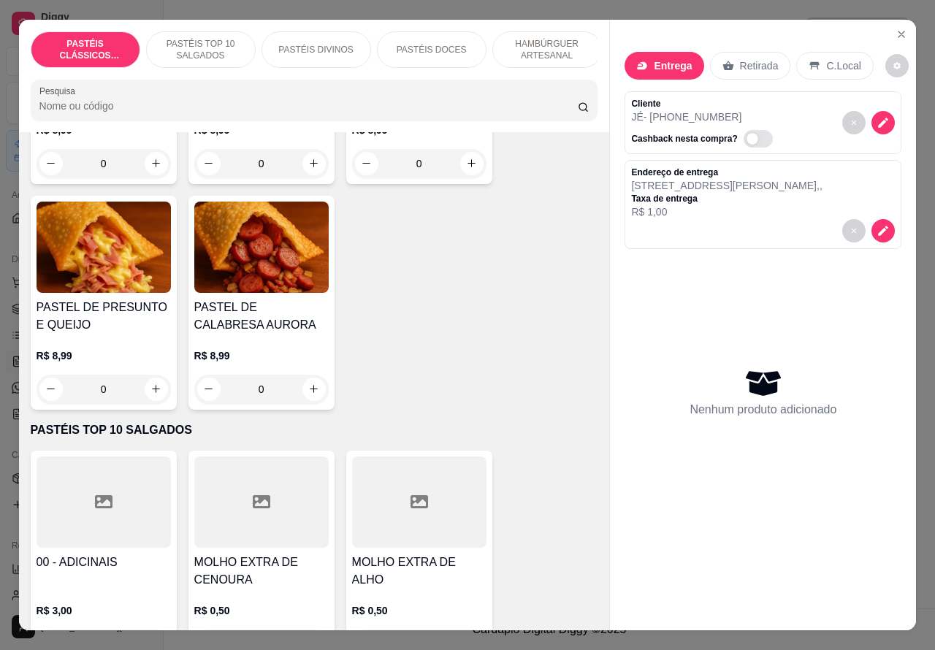
click at [152, 393] on icon "increase-product-quantity" at bounding box center [156, 389] width 8 height 8
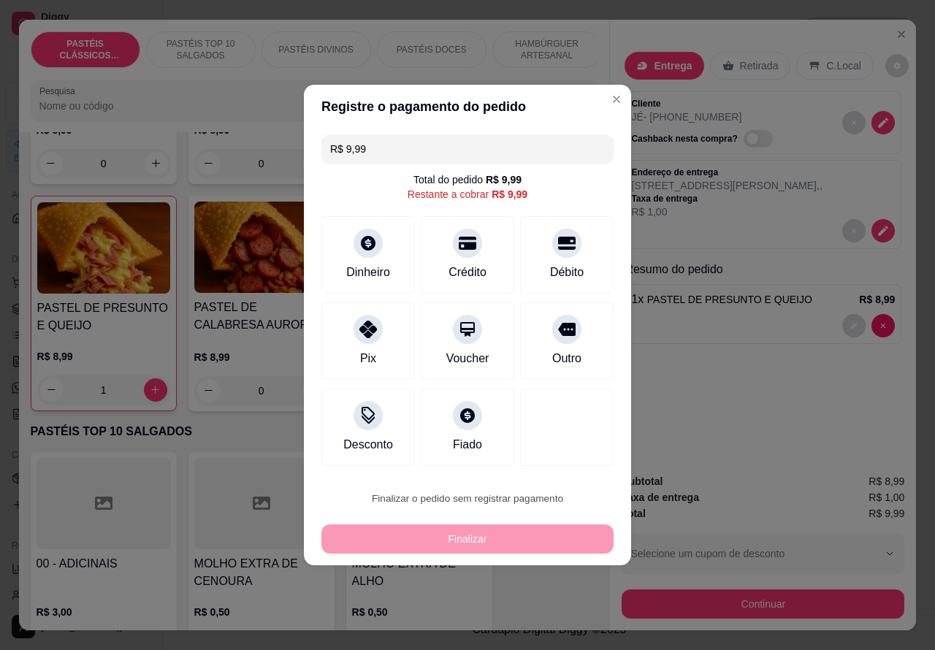
click at [553, 464] on button "Confirmar" at bounding box center [555, 457] width 54 height 23
type input "0"
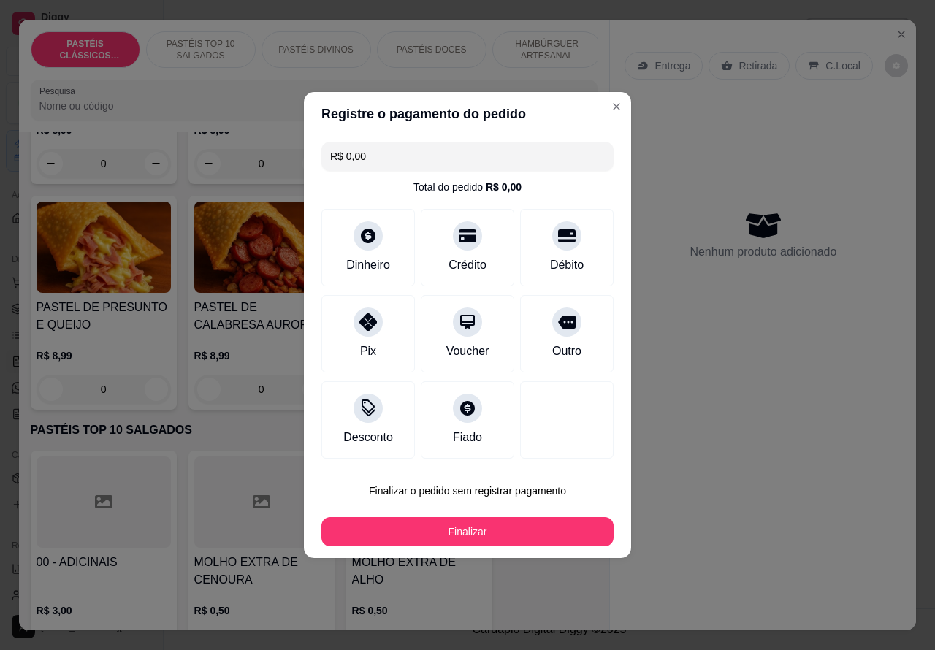
type input "R$ 0,00"
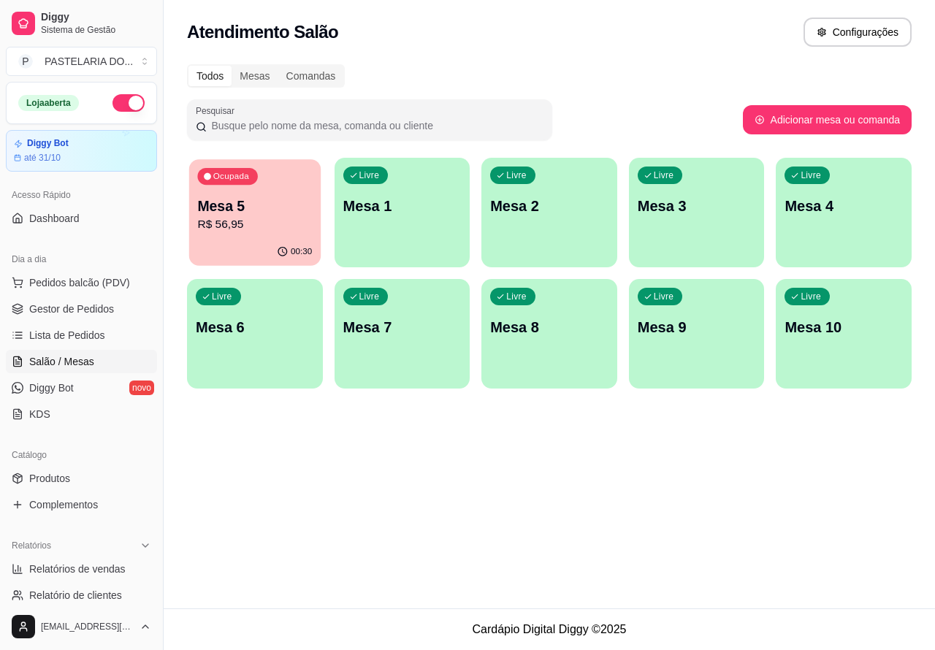
click at [267, 219] on p "R$ 56,95" at bounding box center [254, 224] width 115 height 17
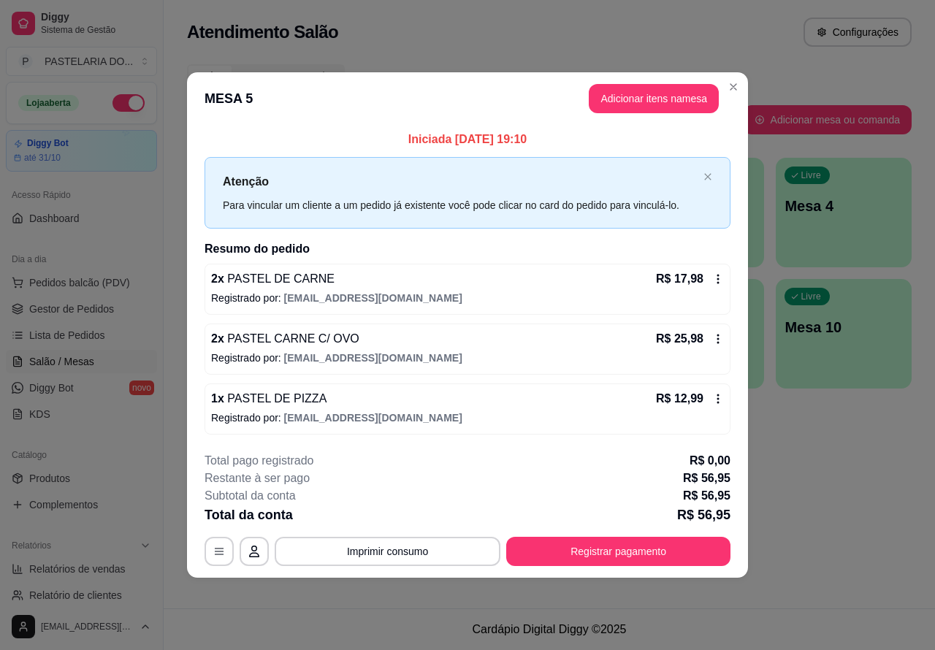
click at [647, 99] on div "Nenhum produto adicionado" at bounding box center [763, 212] width 277 height 286
click at [645, 103] on div "Nenhum produto adicionado" at bounding box center [762, 212] width 277 height 286
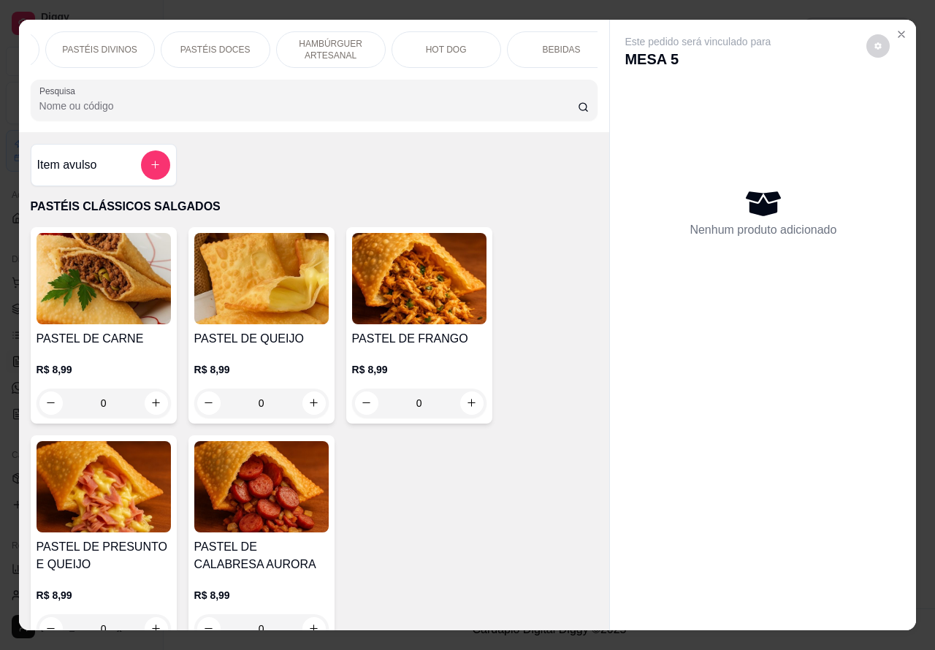
scroll to position [0, 224]
click at [559, 45] on p "BEBIDAS" at bounding box center [554, 50] width 38 height 12
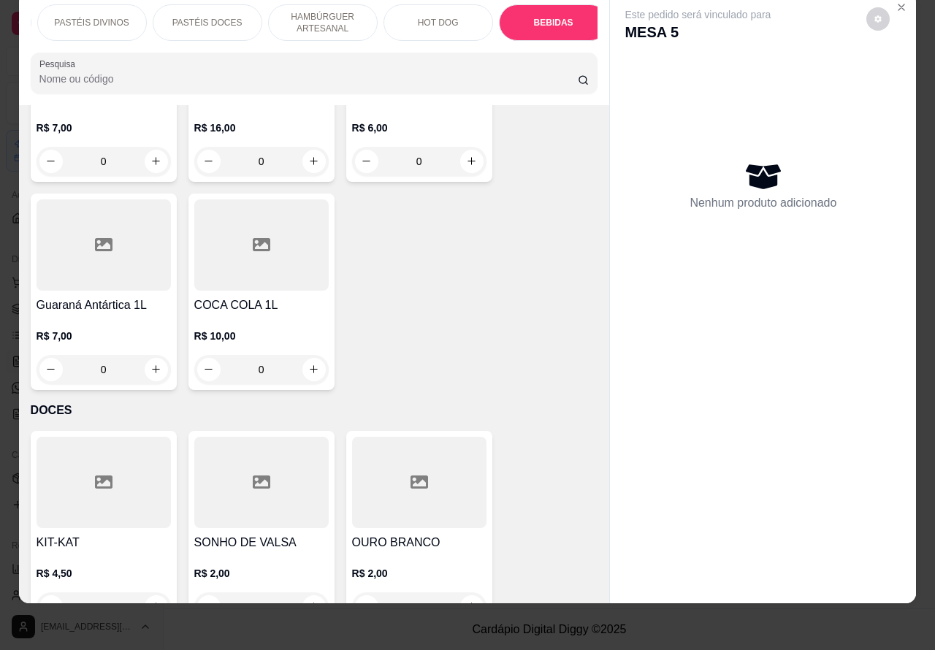
scroll to position [6003, 0]
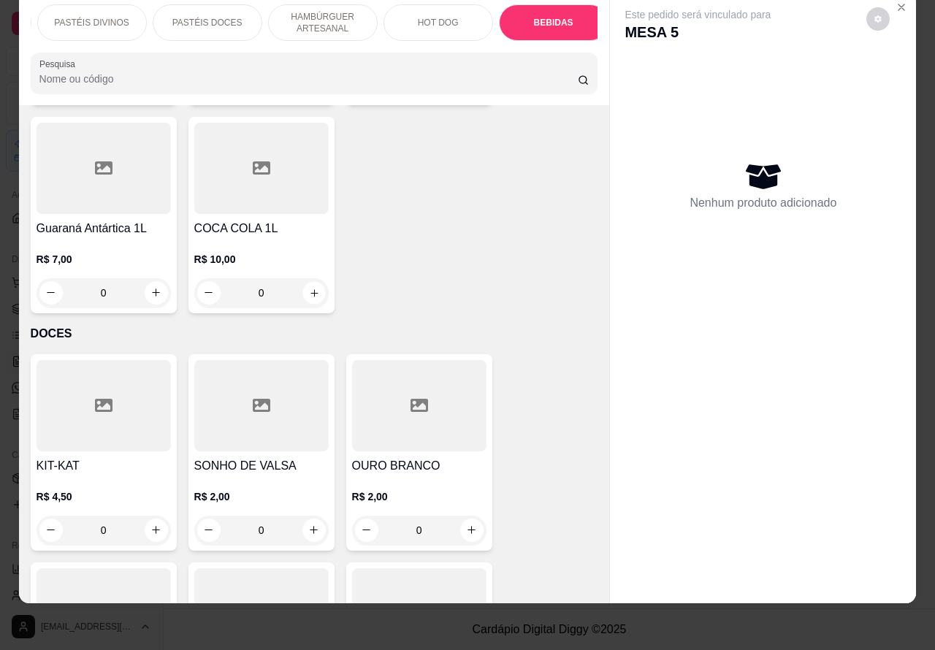
click at [308, 287] on icon "increase-product-quantity" at bounding box center [313, 292] width 11 height 11
type input "1"
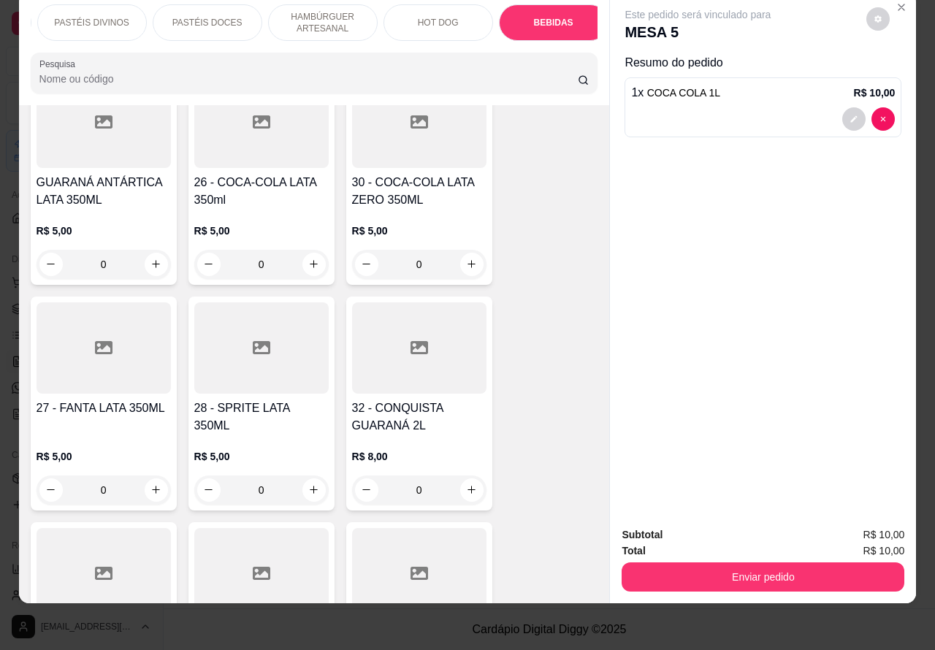
scroll to position [5048, 0]
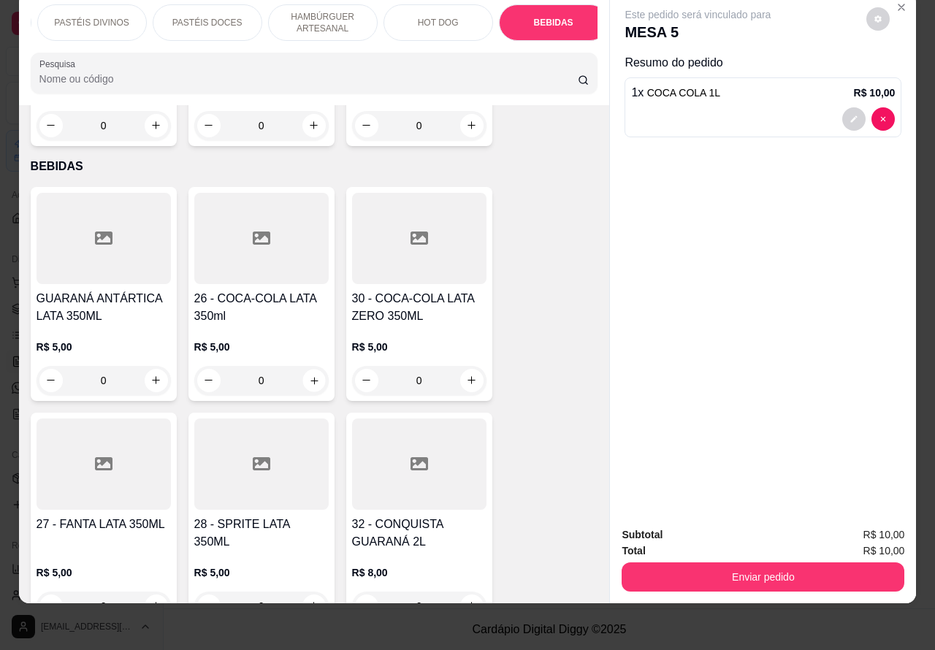
click at [308, 375] on icon "increase-product-quantity" at bounding box center [313, 380] width 11 height 11
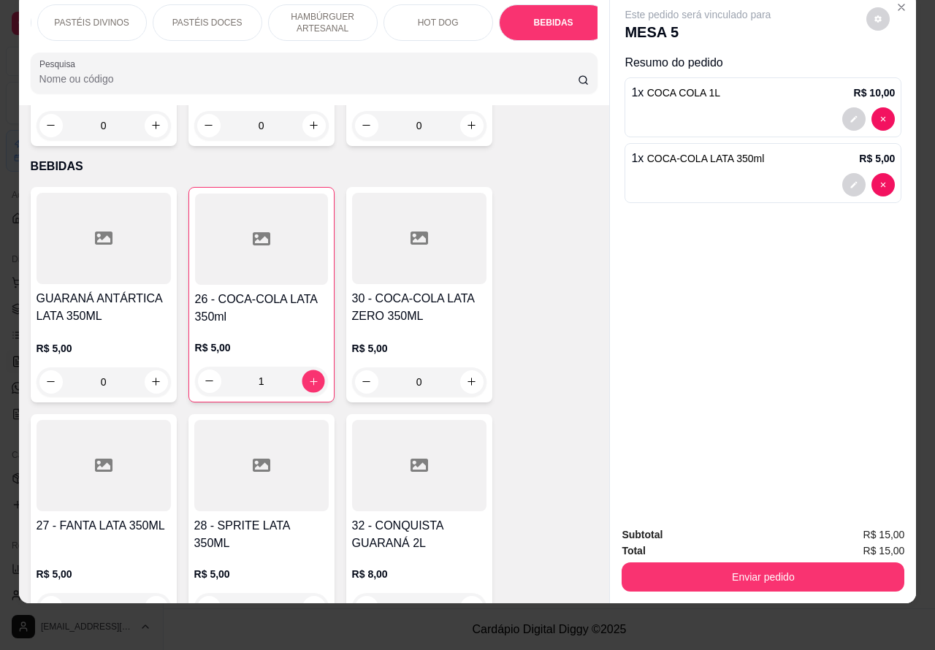
click at [310, 378] on icon "increase-product-quantity" at bounding box center [313, 381] width 7 height 7
type input "2"
click at [740, 563] on button "Enviar pedido" at bounding box center [763, 576] width 283 height 29
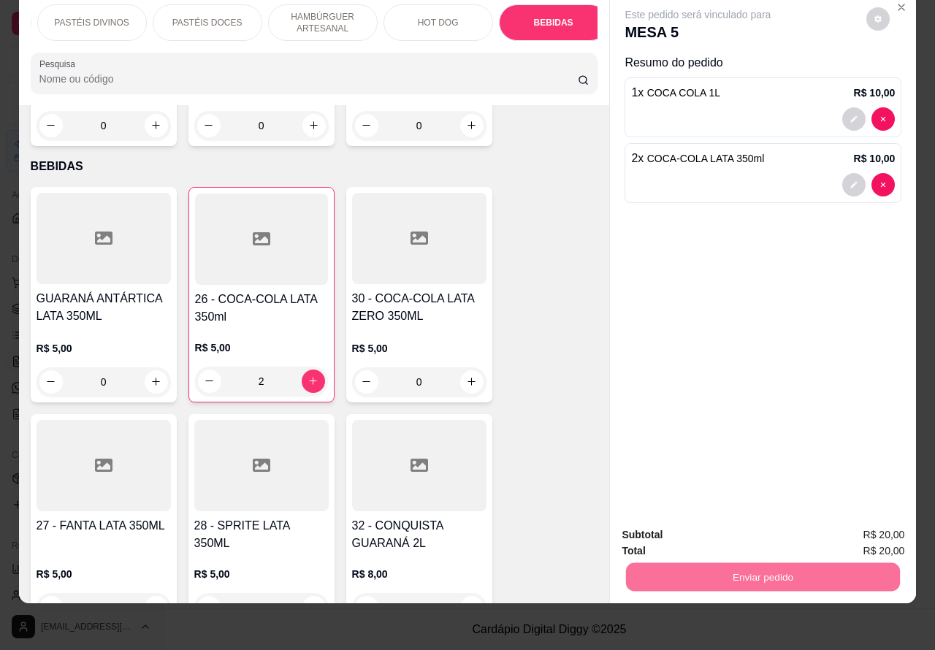
click at [840, 523] on button "Enviar pedido" at bounding box center [865, 528] width 83 height 28
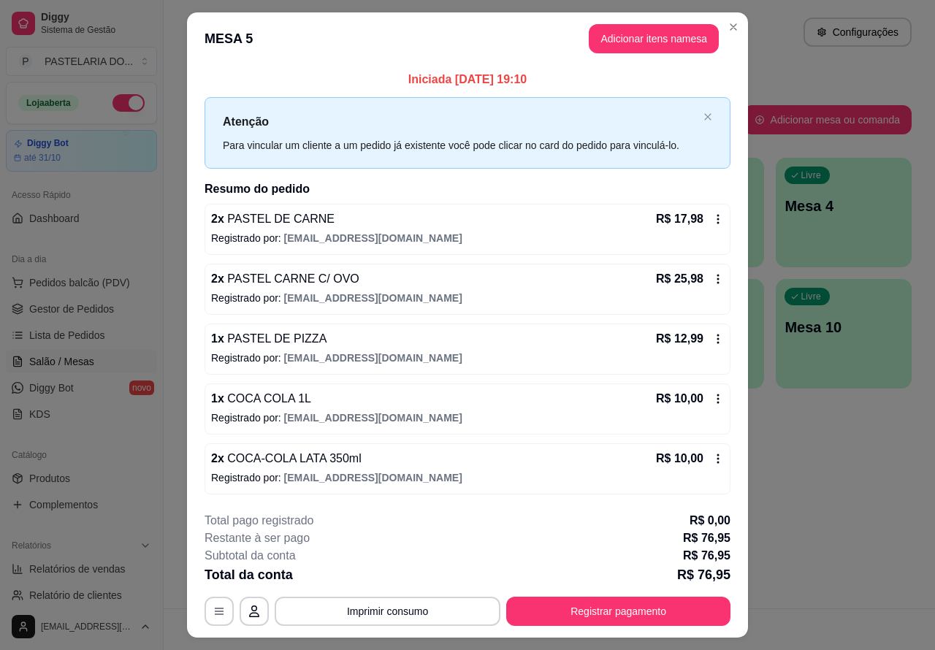
click at [829, 484] on div "Atendimento Salão Configurações Todos Mesas Comandas Pesquisar Adicionar mesa o…" at bounding box center [549, 304] width 771 height 608
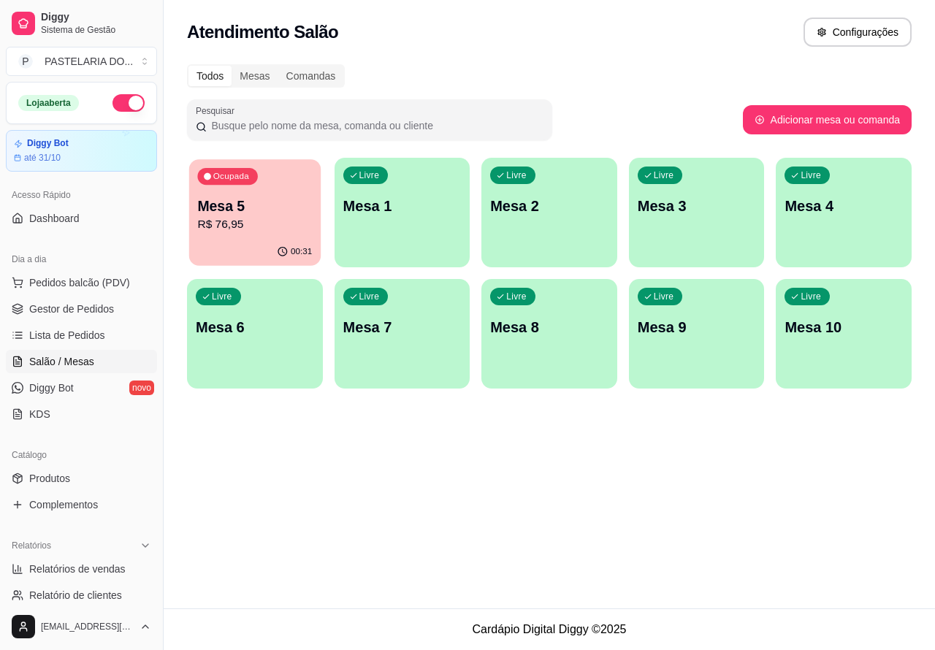
click at [300, 210] on p "Mesa 5" at bounding box center [254, 206] width 115 height 20
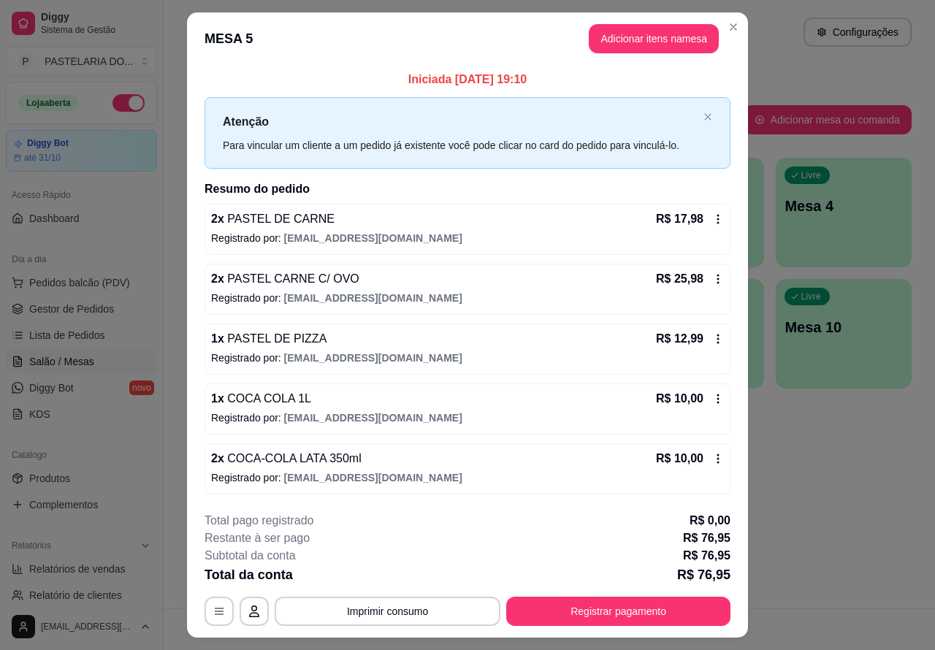
click at [449, 610] on button "Imprimir consumo" at bounding box center [388, 611] width 226 height 29
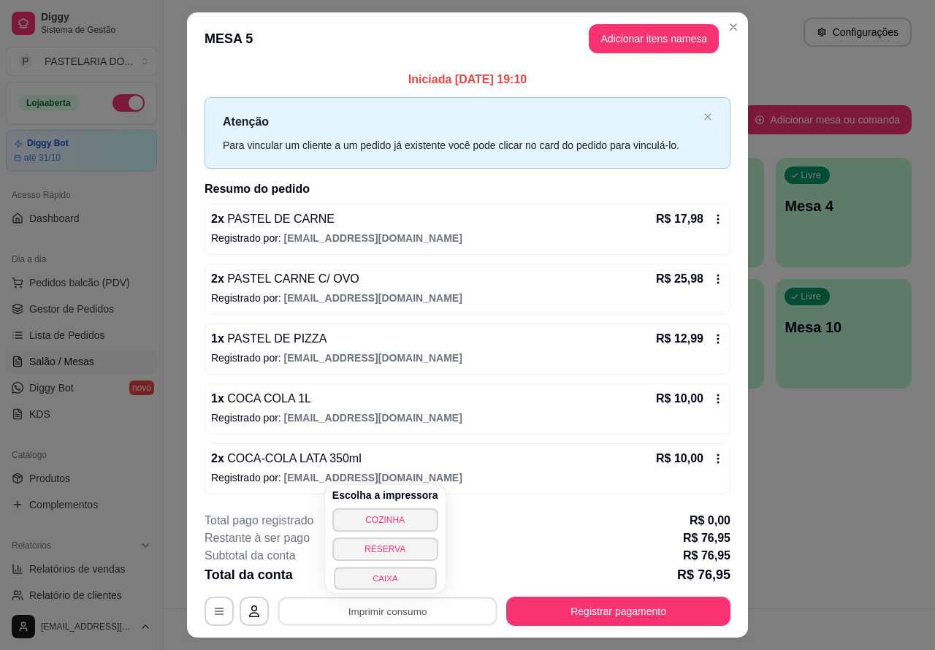
click at [413, 578] on button "CAIXA" at bounding box center [385, 578] width 102 height 23
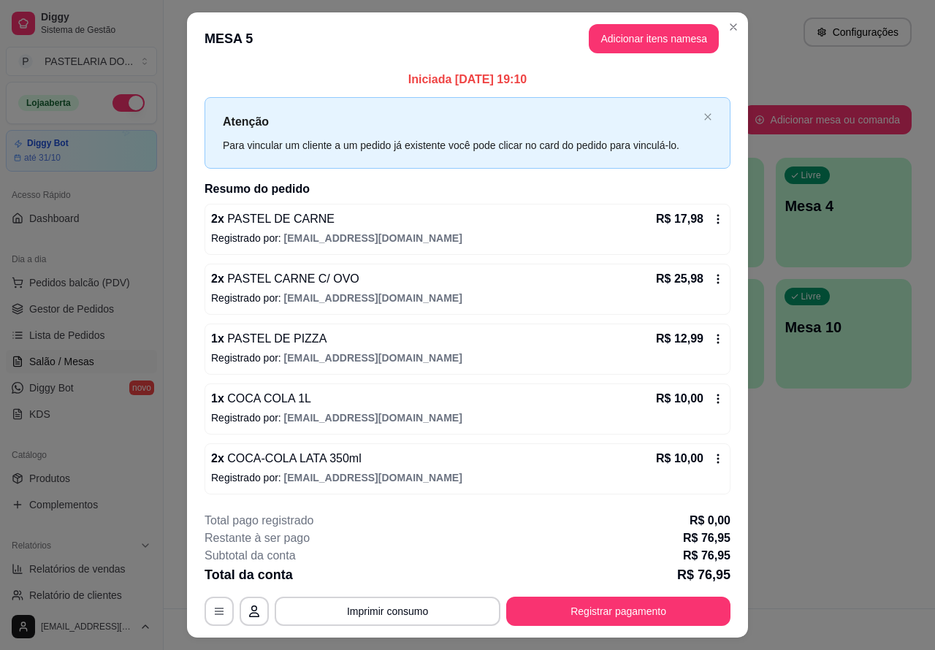
click at [805, 493] on div "Atendimento Salão Configurações Todos Mesas Comandas Pesquisar Adicionar mesa o…" at bounding box center [549, 304] width 771 height 608
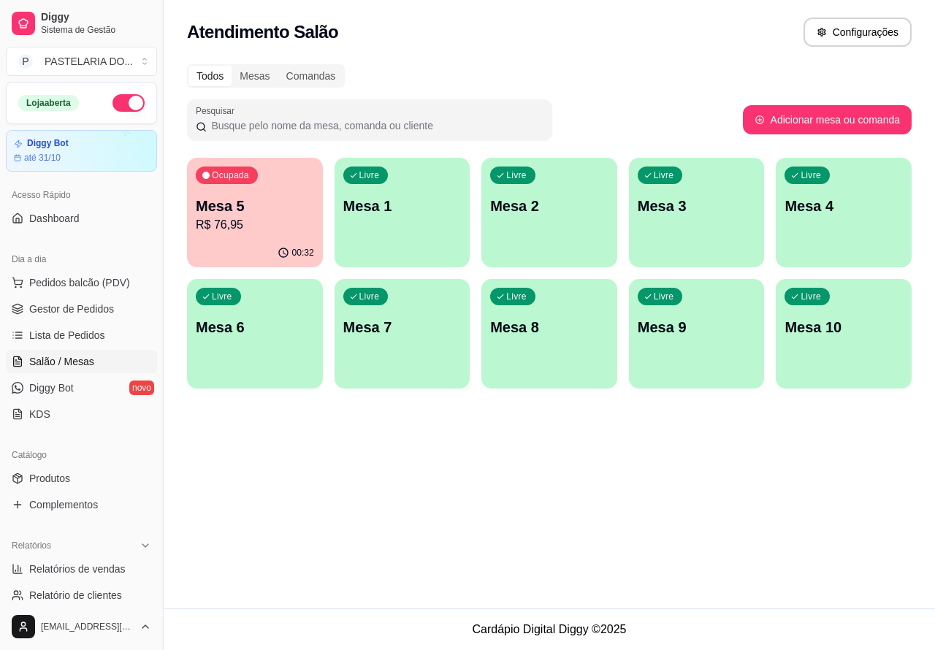
click at [269, 239] on div "00:32" at bounding box center [255, 253] width 136 height 28
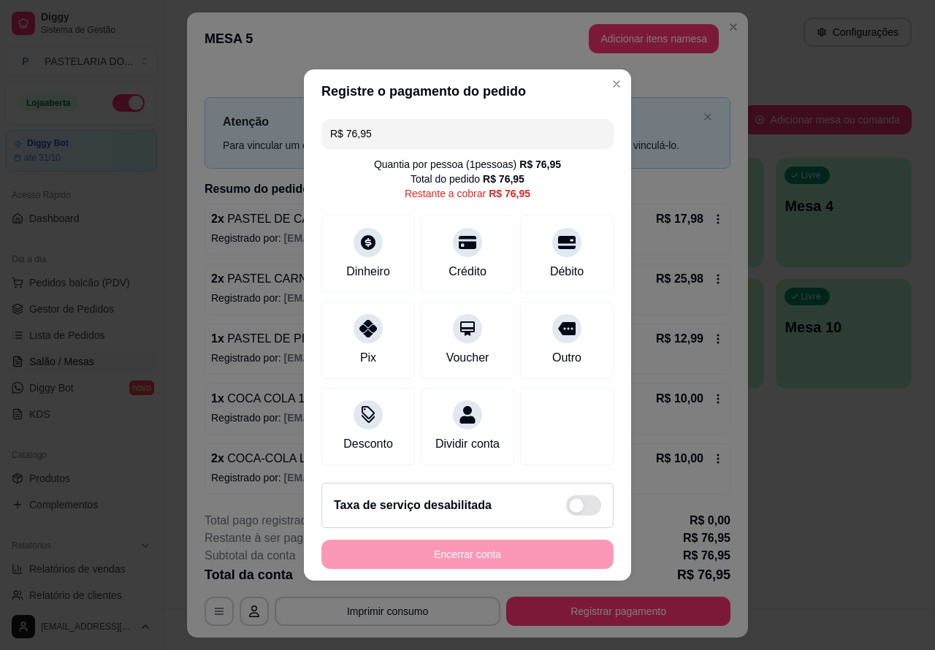
click at [500, 569] on div "Encerrar conta" at bounding box center [467, 554] width 292 height 29
click at [448, 581] on footer "Taxa de serviço desabilitada Encerrar conta" at bounding box center [467, 526] width 327 height 110
click at [455, 566] on div "Encerrar conta" at bounding box center [467, 554] width 292 height 29
click at [516, 559] on div "Encerrar conta" at bounding box center [467, 554] width 292 height 29
click at [535, 553] on div "Encerrar conta" at bounding box center [467, 554] width 292 height 29
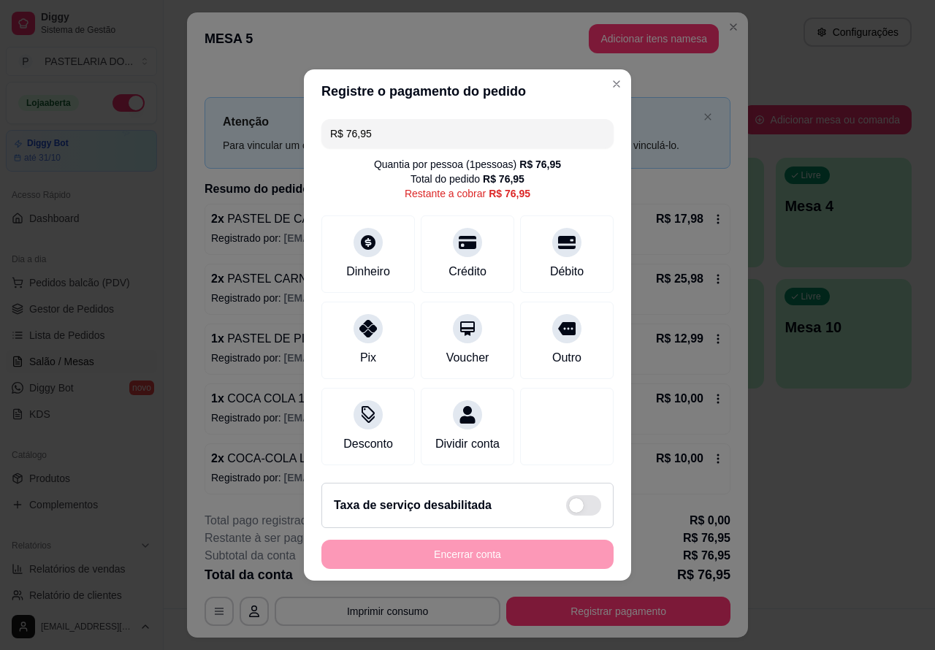
click at [543, 569] on div "Encerrar conta" at bounding box center [467, 554] width 292 height 29
click at [508, 569] on div "Encerrar conta" at bounding box center [467, 554] width 292 height 29
click at [830, 483] on div "**********" at bounding box center [467, 325] width 935 height 650
click at [561, 245] on div at bounding box center [567, 238] width 32 height 32
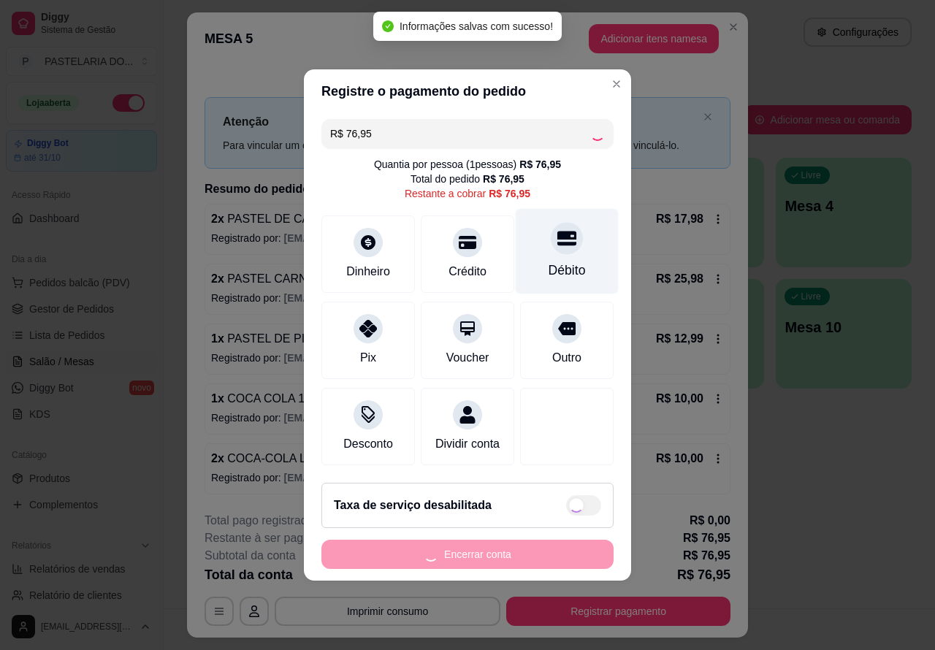
type input "R$ 0,00"
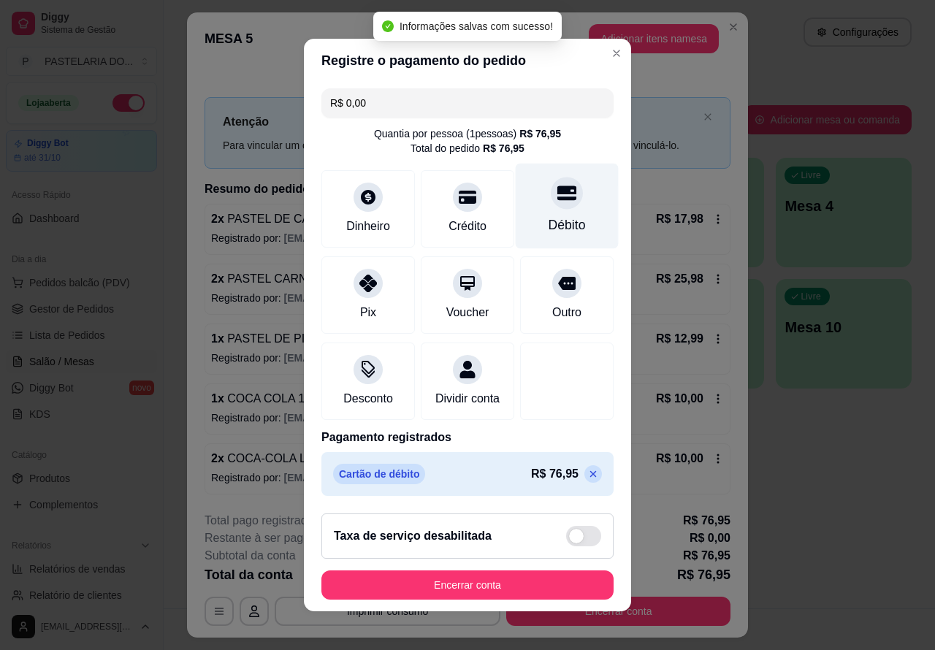
click at [513, 593] on button "Encerrar conta" at bounding box center [467, 584] width 292 height 29
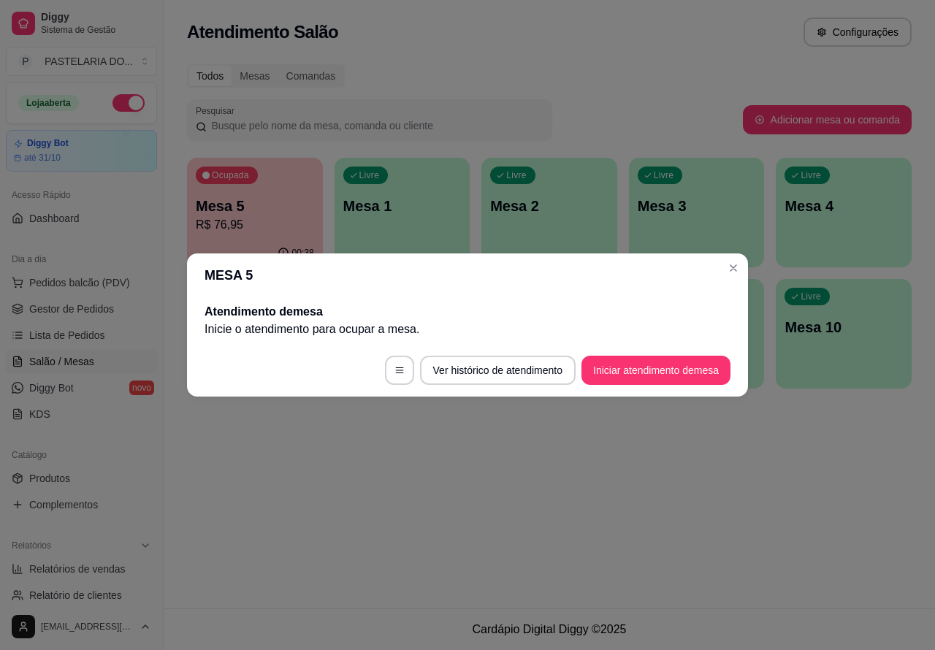
click at [800, 473] on div "Atendimento Salão Configurações Todos Mesas Comandas Pesquisar Adicionar mesa o…" at bounding box center [549, 304] width 771 height 608
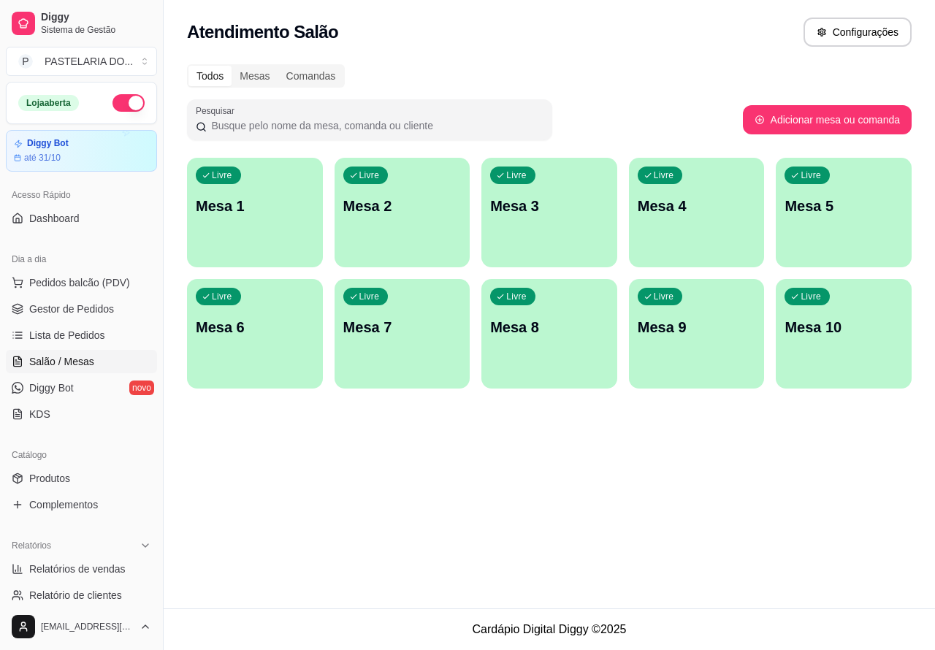
click at [546, 235] on div "Livre Mesa 3" at bounding box center [549, 204] width 136 height 92
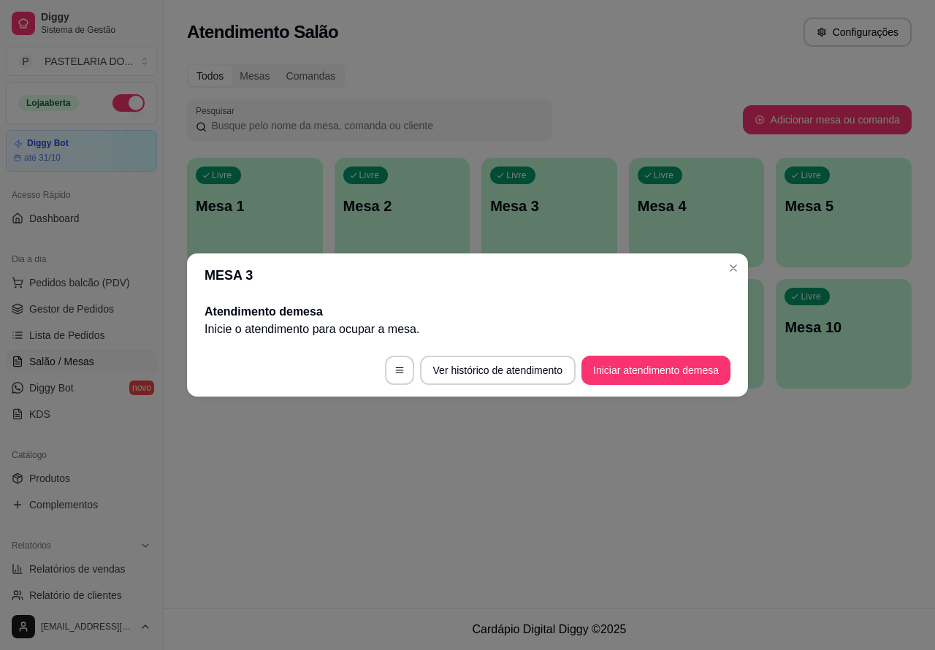
click at [641, 370] on button "Iniciar atendimento de mesa" at bounding box center [655, 370] width 149 height 29
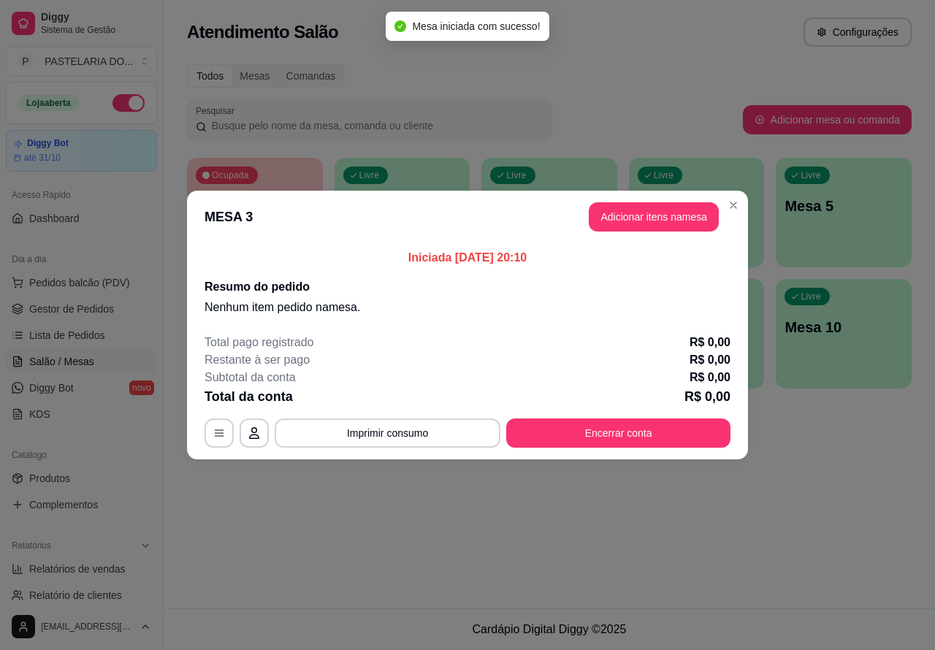
click at [636, 220] on div "Nenhum produto adicionado" at bounding box center [764, 212] width 278 height 288
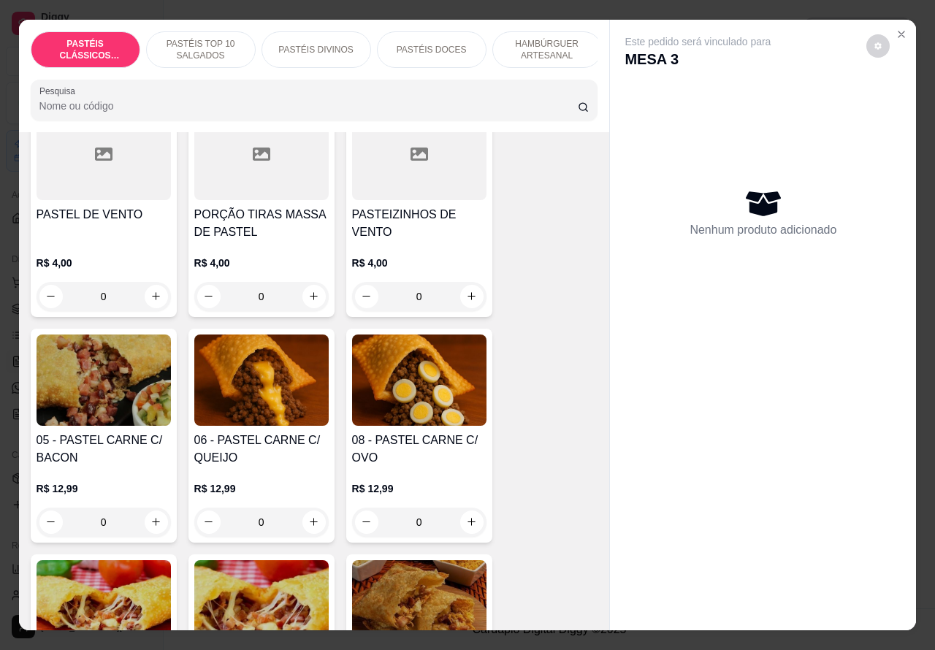
scroll to position [860, 0]
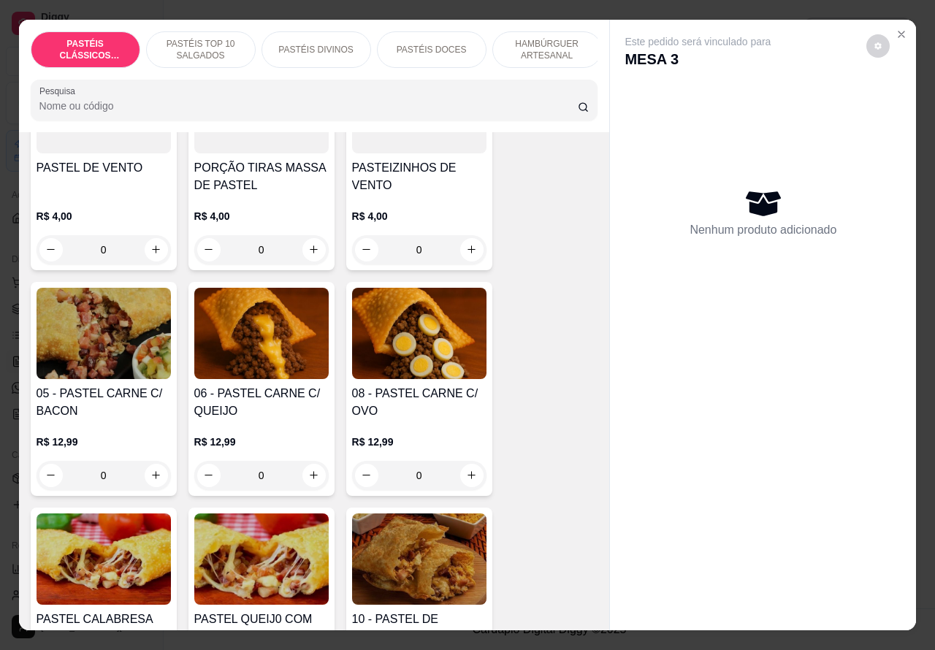
click at [305, 480] on div "0" at bounding box center [261, 475] width 134 height 29
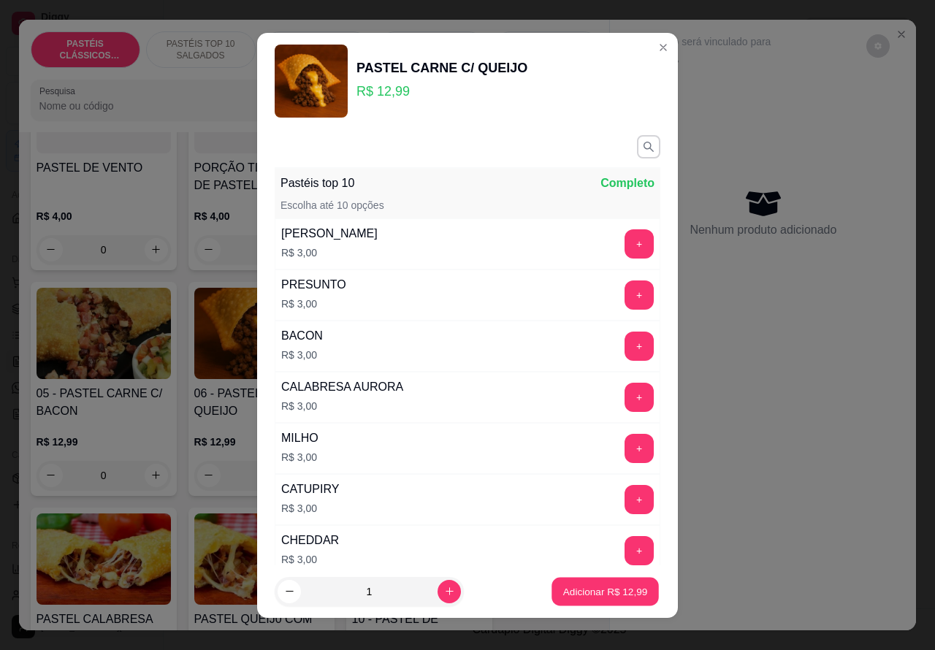
click at [578, 593] on p "Adicionar R$ 12,99" at bounding box center [605, 591] width 85 height 14
type input "1"
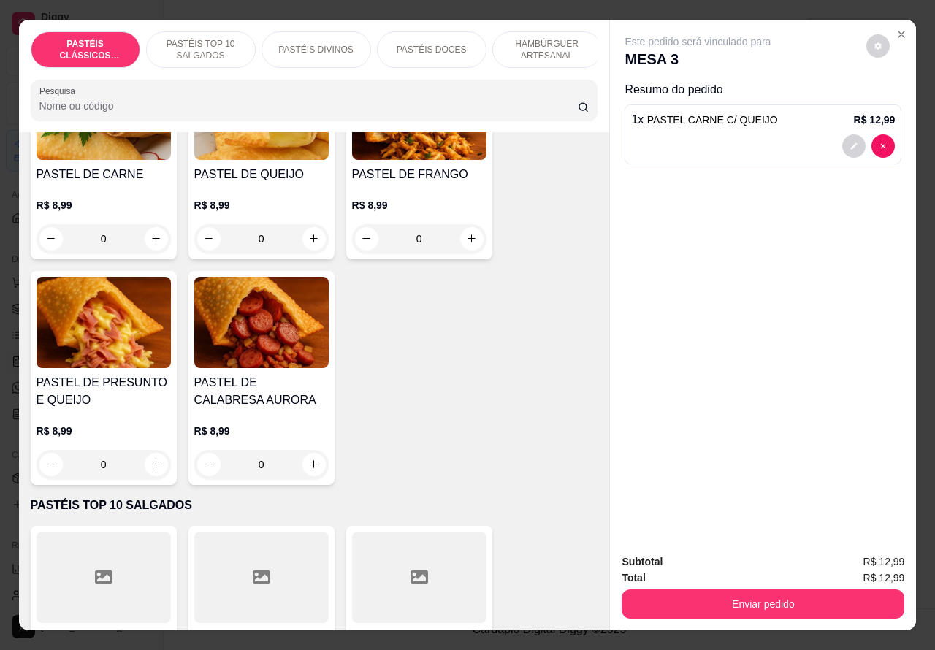
scroll to position [0, 0]
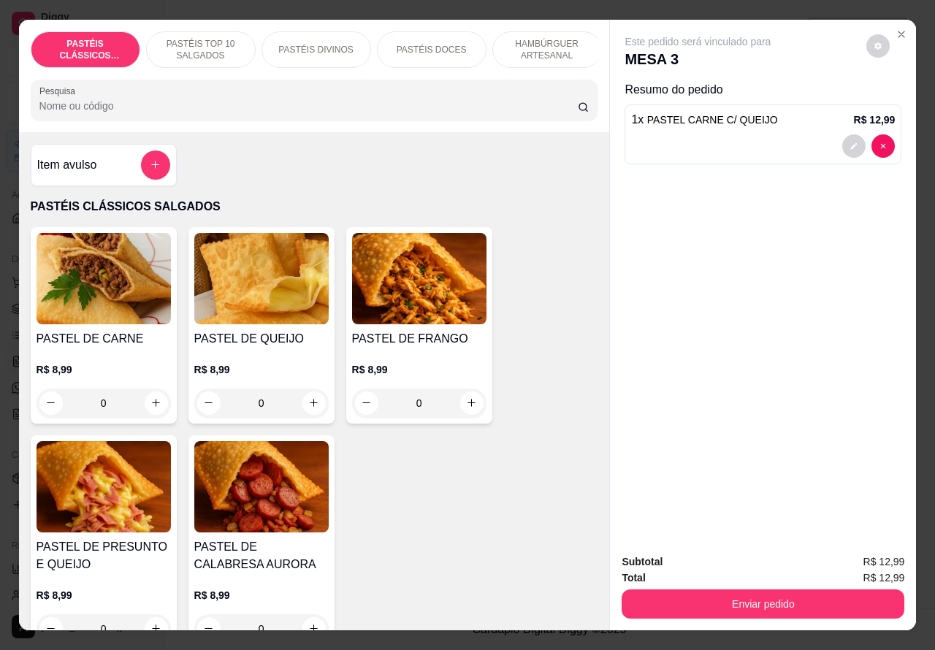
click at [310, 408] on icon "increase-product-quantity" at bounding box center [313, 402] width 11 height 11
type input "1"
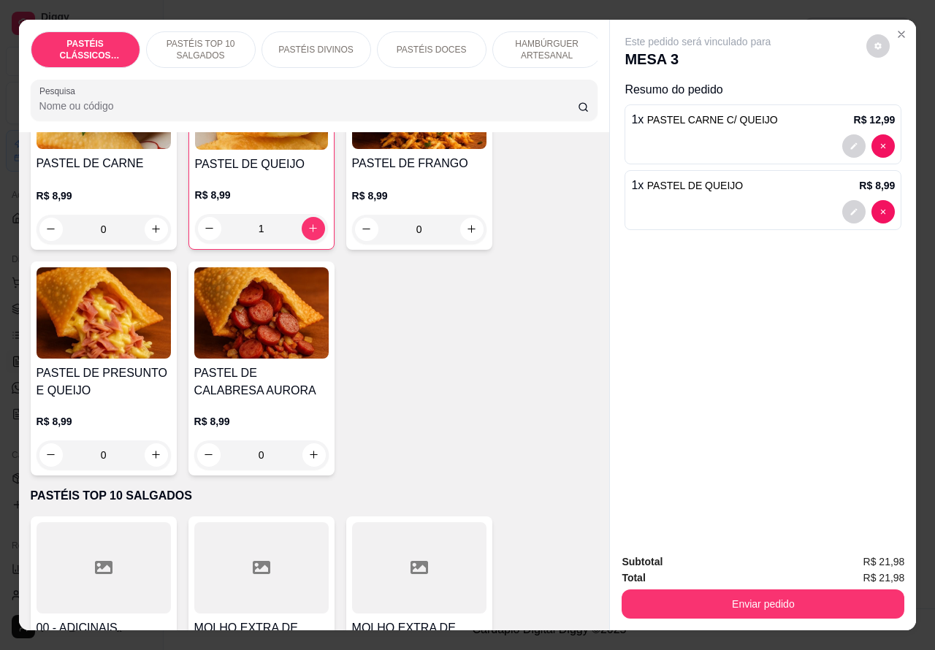
scroll to position [203, 0]
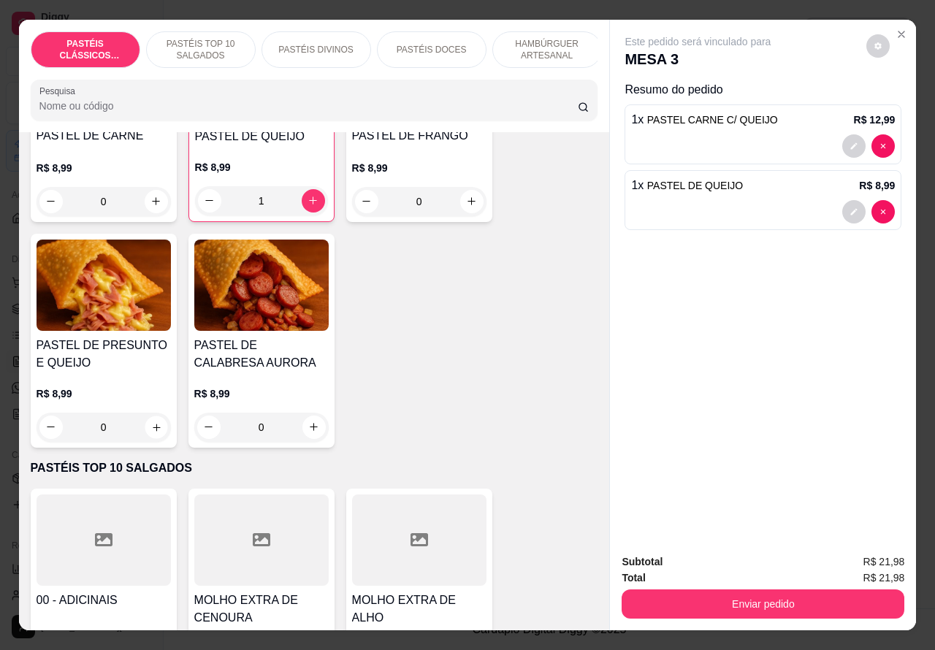
click at [153, 431] on icon "increase-product-quantity" at bounding box center [156, 427] width 7 height 7
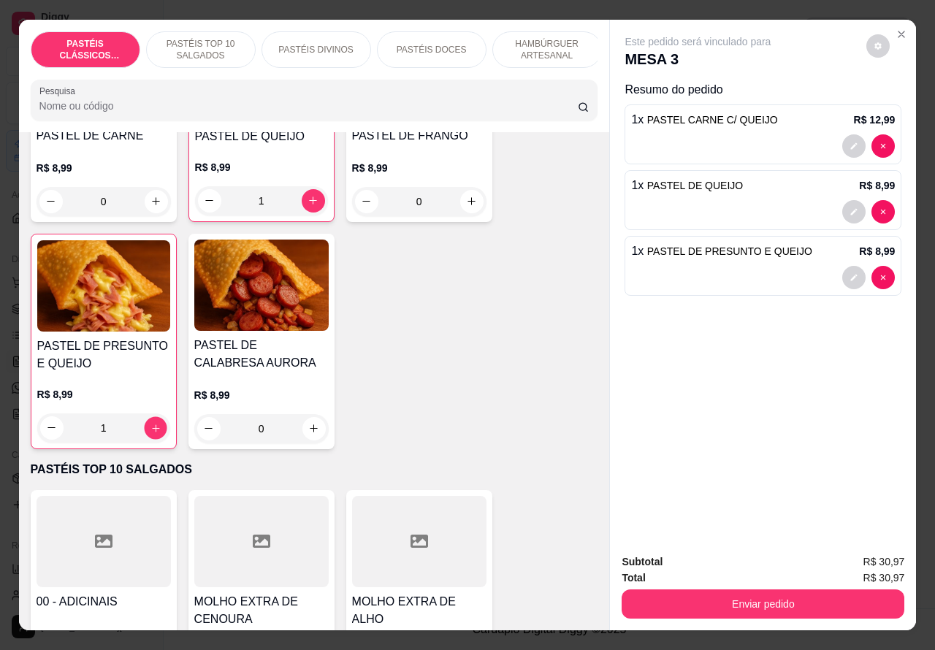
click at [150, 433] on icon "increase-product-quantity" at bounding box center [155, 427] width 11 height 11
type input "2"
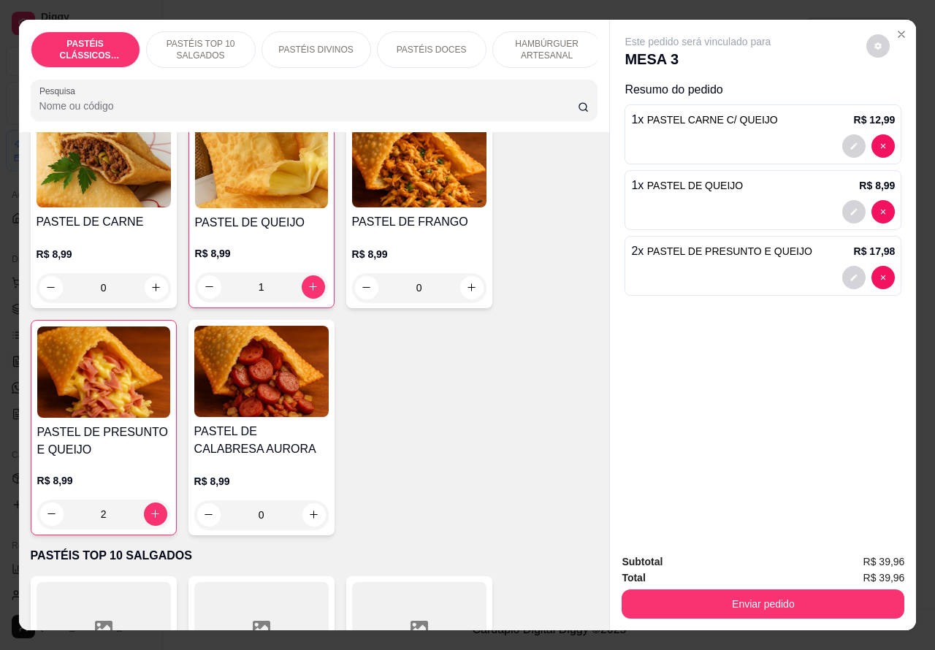
scroll to position [0, 0]
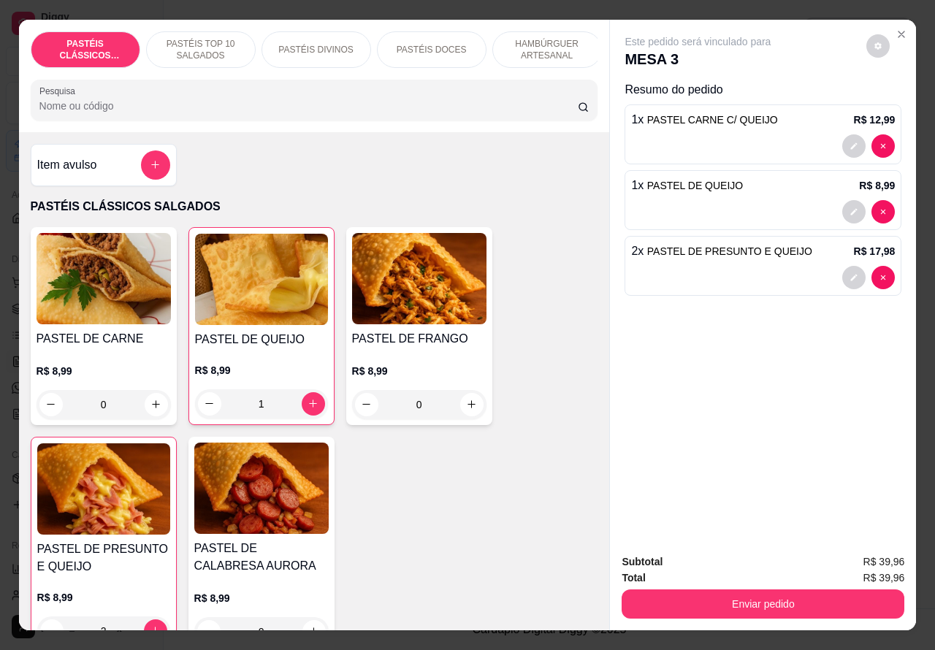
click at [554, 41] on p "HAMBÚRGUER ARTESANAL" at bounding box center [547, 49] width 85 height 23
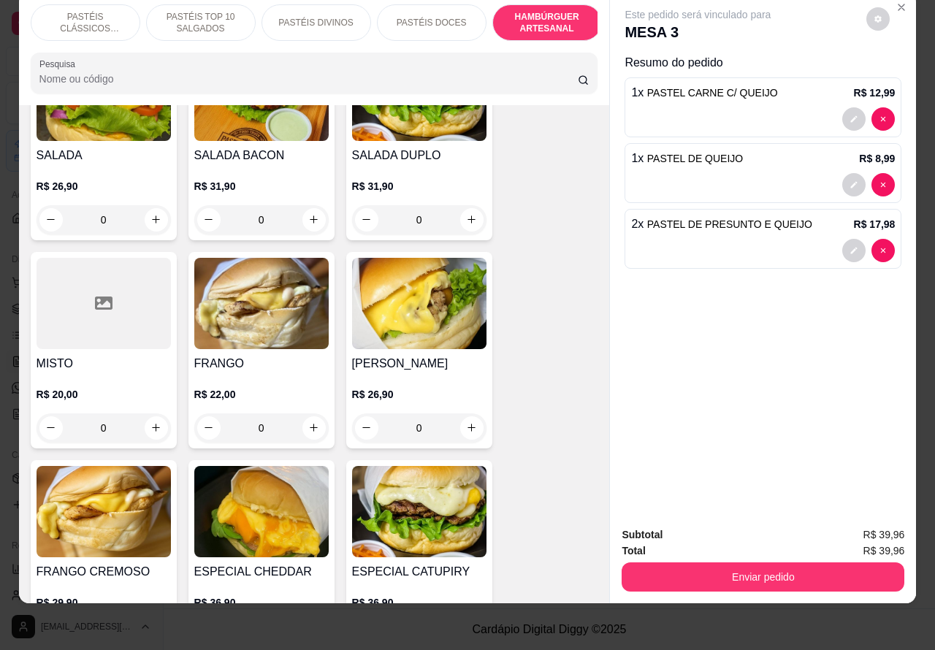
scroll to position [3875, 0]
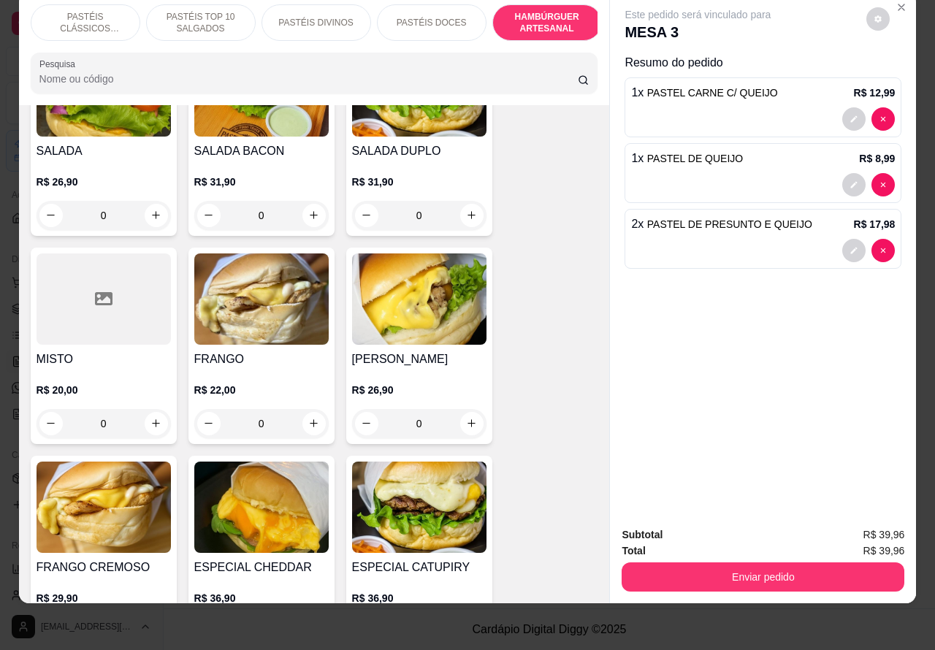
click at [473, 409] on div "0" at bounding box center [419, 423] width 134 height 29
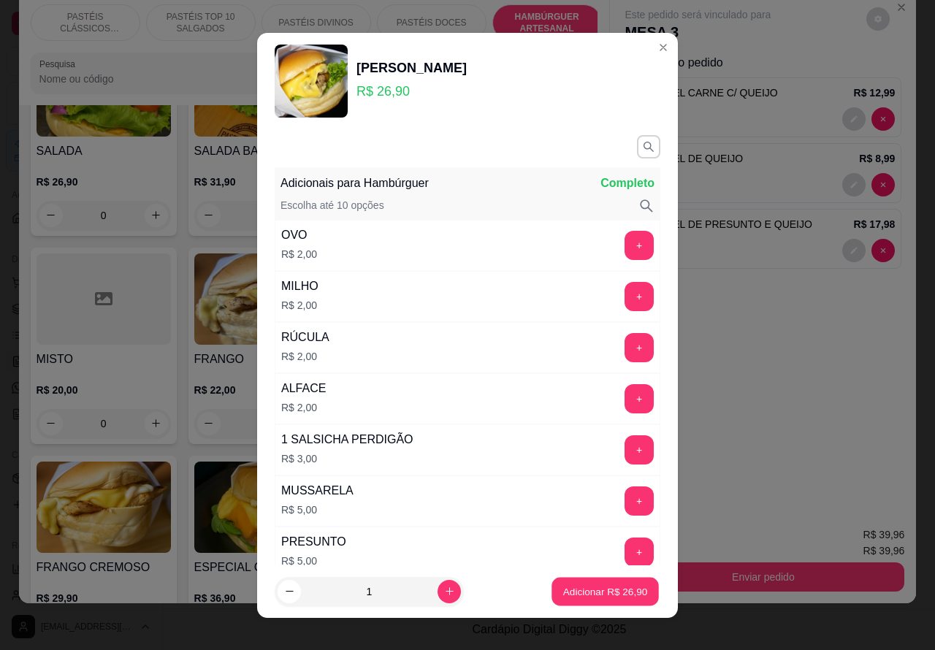
click at [577, 597] on p "Adicionar R$ 26,90" at bounding box center [605, 591] width 85 height 14
type input "1"
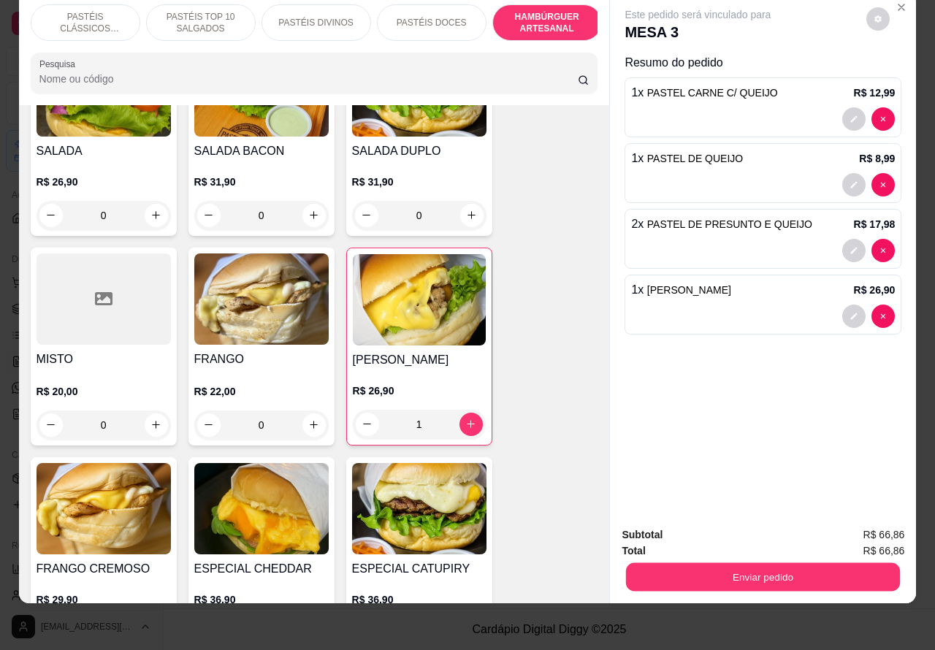
click at [767, 563] on button "Enviar pedido" at bounding box center [763, 577] width 274 height 28
click at [859, 523] on button "Enviar pedido" at bounding box center [865, 528] width 83 height 28
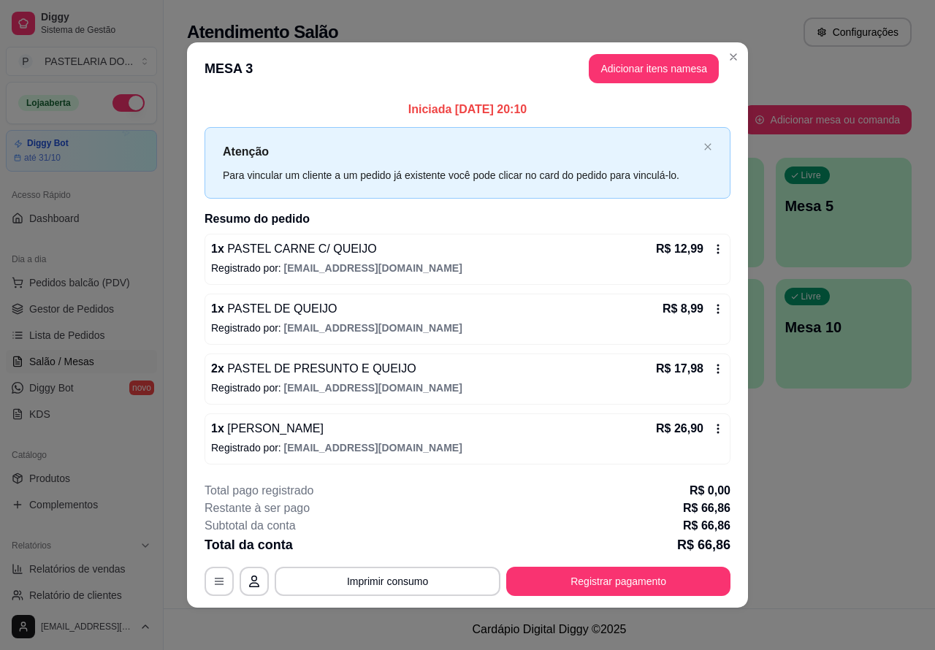
click at [801, 515] on div "Atendimento Salão Configurações Todos Mesas Comandas Pesquisar Adicionar mesa o…" at bounding box center [549, 304] width 771 height 608
